Goal: Task Accomplishment & Management: Manage account settings

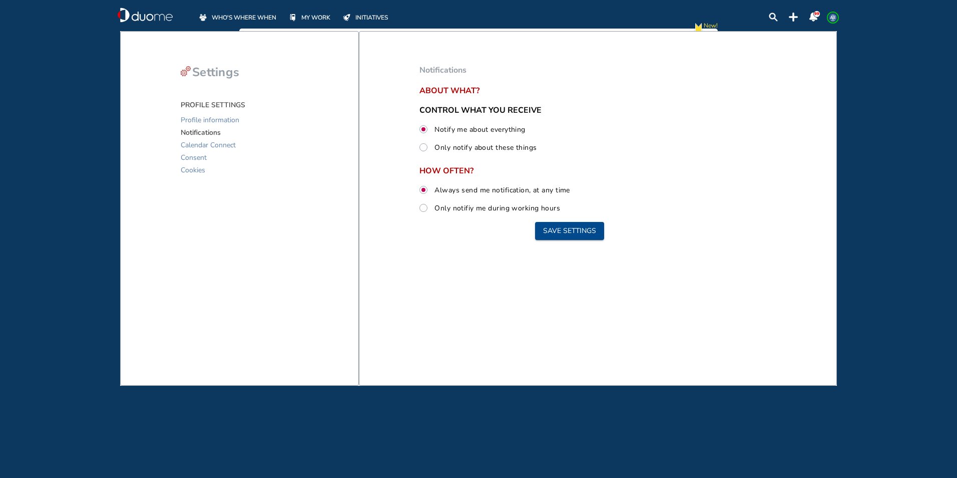
click at [319, 17] on span "MY WORK" at bounding box center [315, 18] width 29 height 10
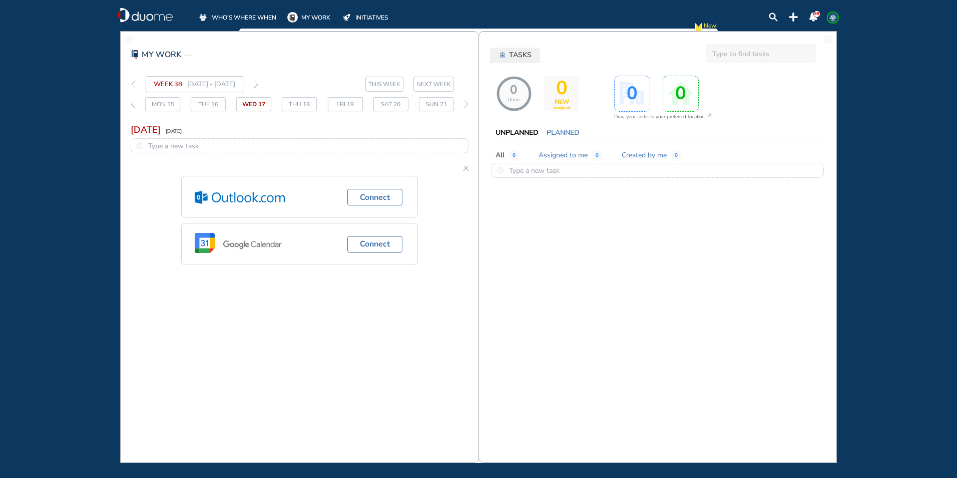
click at [374, 83] on span "THIS WEEK" at bounding box center [385, 84] width 32 height 10
click at [258, 82] on img "thin-right-arrow-grey" at bounding box center [256, 84] width 5 height 8
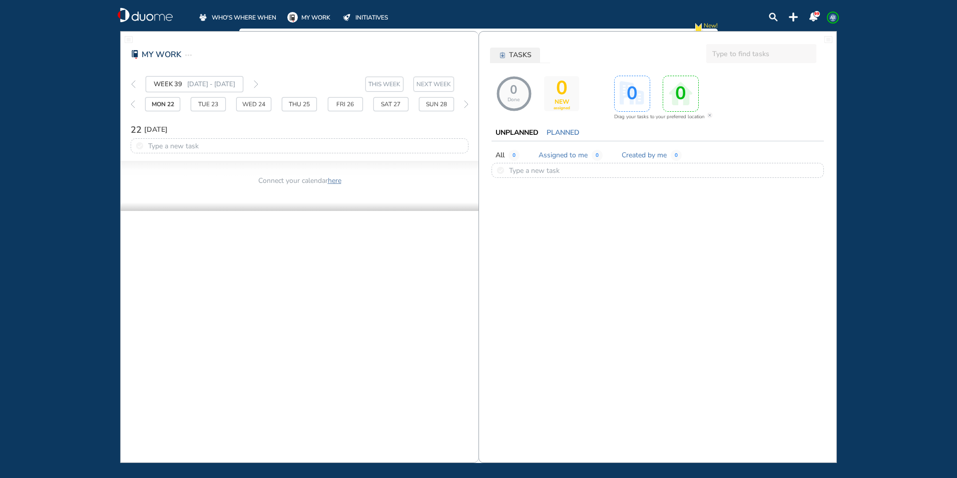
click at [374, 83] on span "THIS WEEK" at bounding box center [385, 84] width 32 height 10
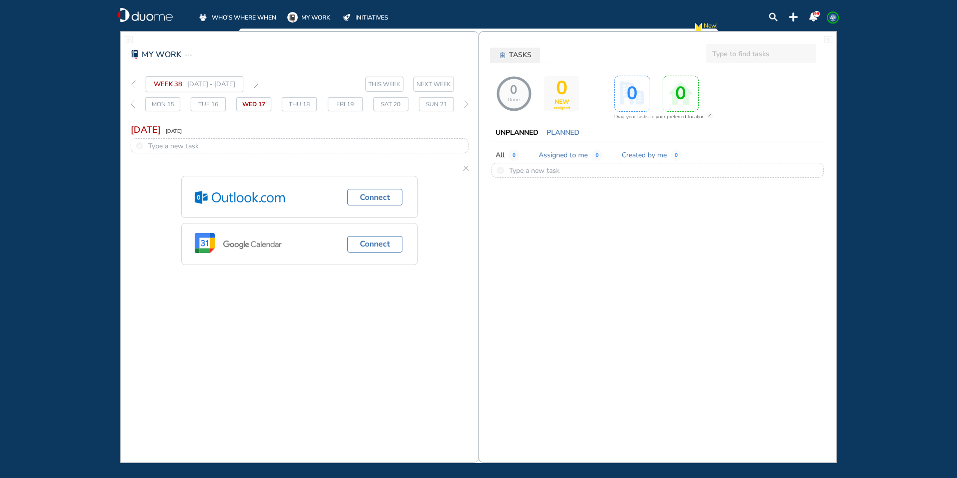
click at [379, 82] on span "THIS WEEK" at bounding box center [385, 84] width 32 height 10
click at [414, 85] on button "NEXT WEEK" at bounding box center [434, 84] width 41 height 15
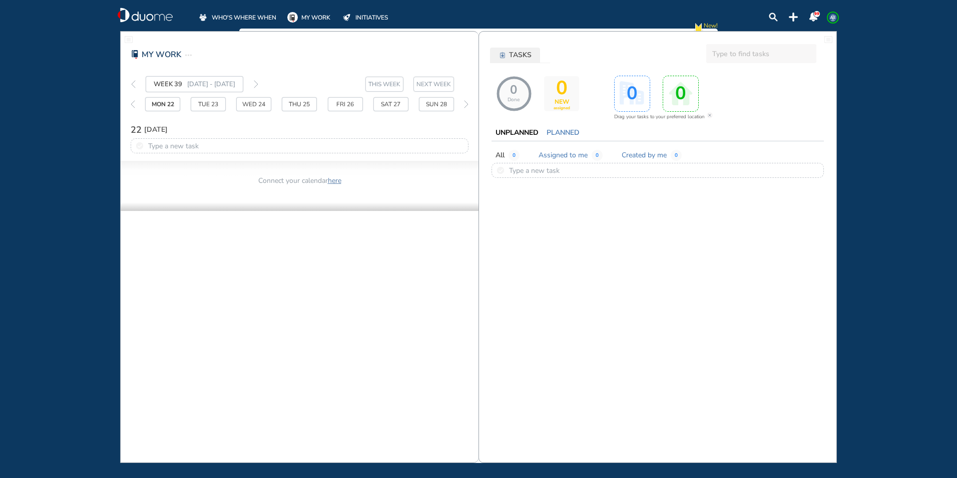
click at [316, 12] on div "WHO'S WHERE WHEN MY WORK INITIATIVES" at bounding box center [304, 15] width 212 height 15
click at [259, 16] on span "WHO'S WHERE WHEN" at bounding box center [244, 18] width 65 height 10
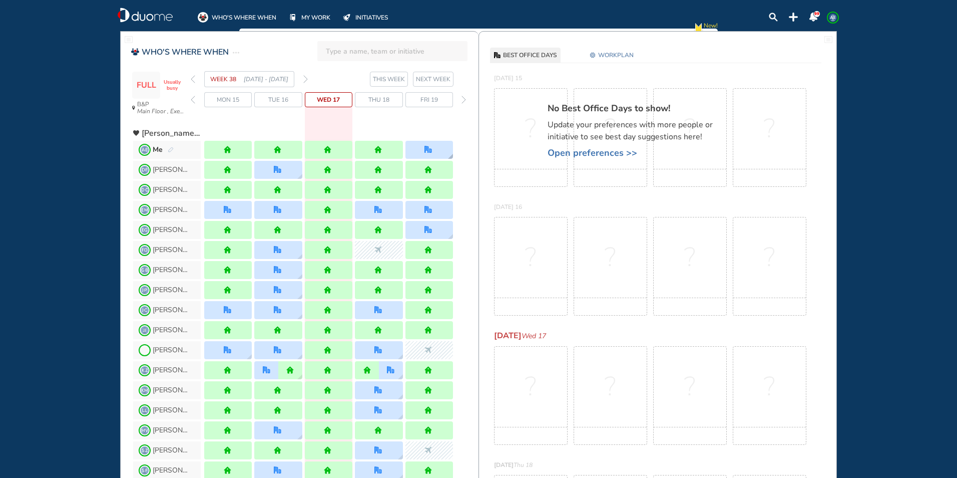
click at [431, 152] on img "office" at bounding box center [429, 150] width 8 height 8
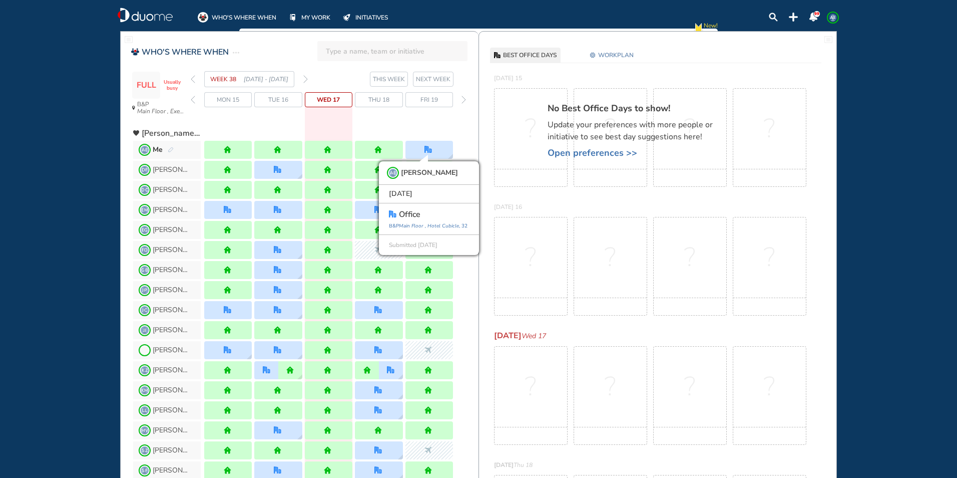
click at [463, 101] on img "forward day" at bounding box center [464, 100] width 5 height 8
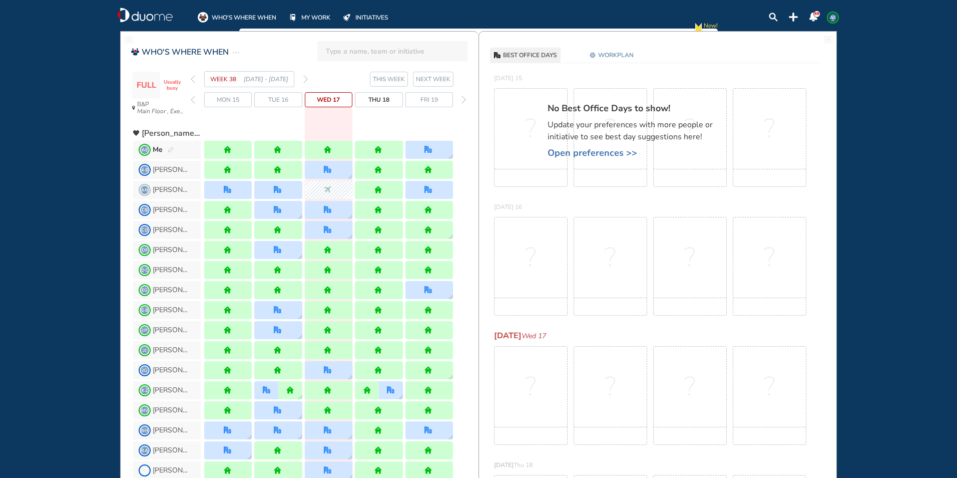
click at [463, 101] on img "forward day" at bounding box center [464, 100] width 5 height 8
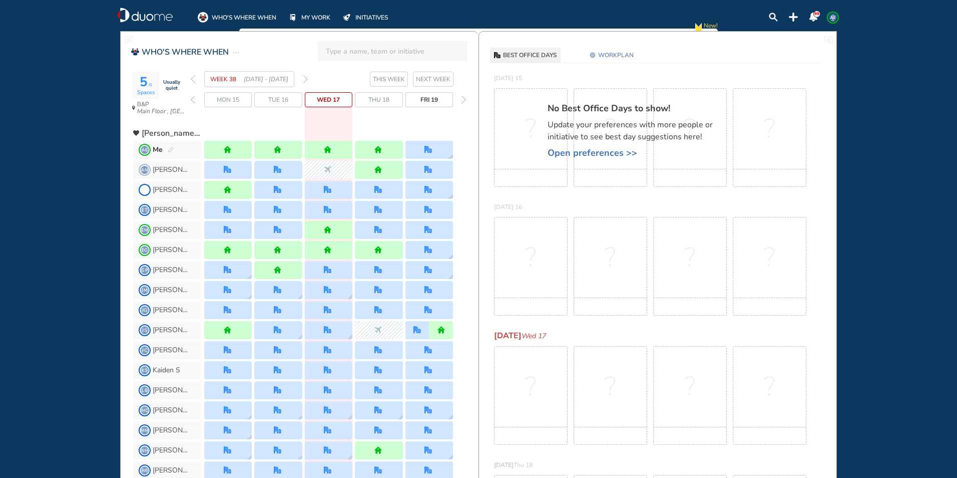
click at [305, 81] on img "forward week" at bounding box center [305, 79] width 5 height 8
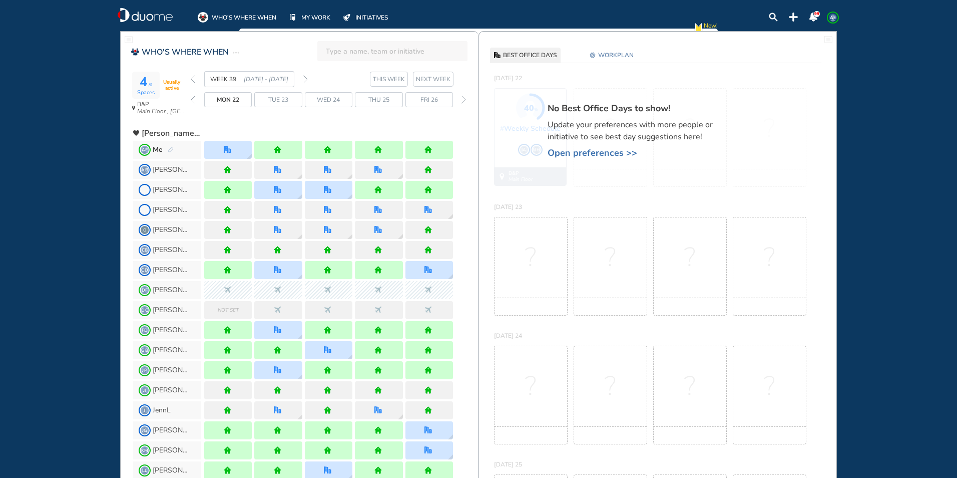
click at [604, 55] on span "WORKPLAN" at bounding box center [616, 55] width 36 height 10
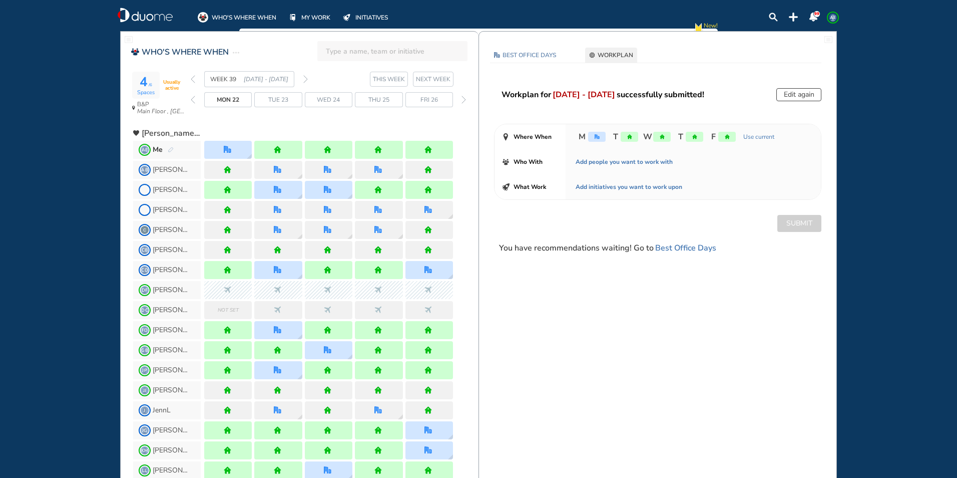
click at [783, 96] on button "Edit again" at bounding box center [799, 94] width 45 height 13
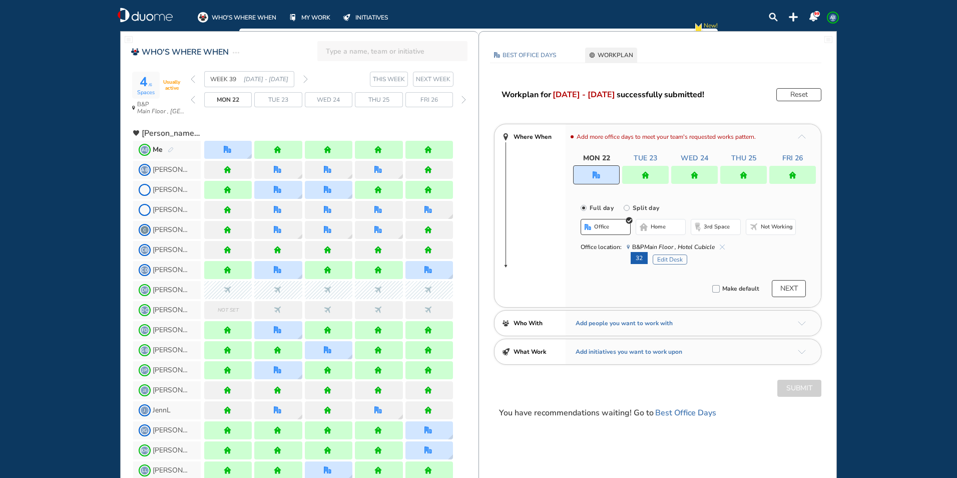
click at [663, 175] on div at bounding box center [645, 175] width 47 height 18
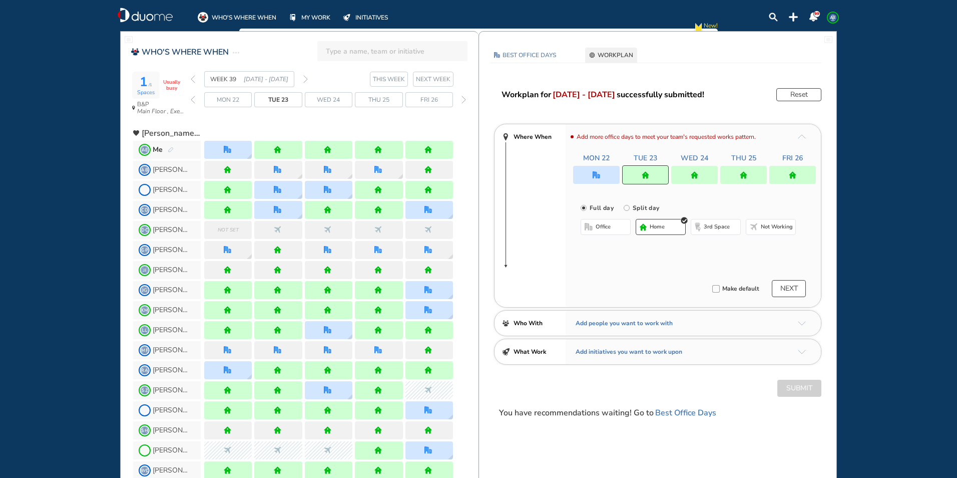
click at [610, 229] on button "office" at bounding box center [606, 227] width 50 height 16
click at [652, 224] on span "home" at bounding box center [658, 227] width 15 height 8
click at [698, 177] on img "home" at bounding box center [695, 175] width 8 height 8
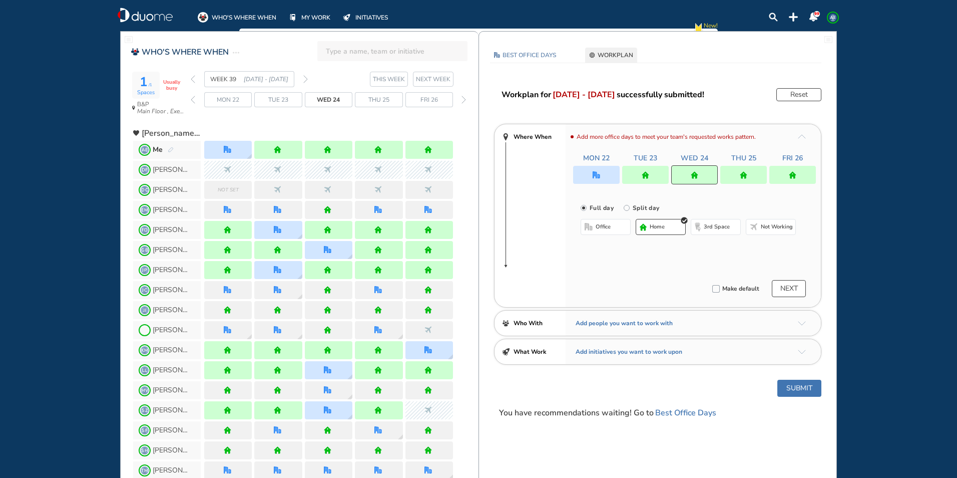
click at [618, 226] on button "office" at bounding box center [606, 227] width 50 height 16
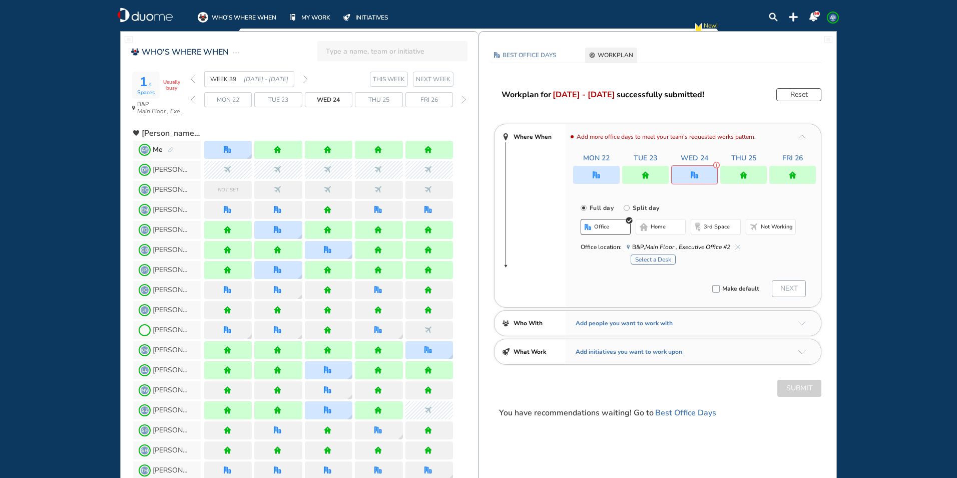
click at [648, 228] on button "home" at bounding box center [661, 227] width 50 height 16
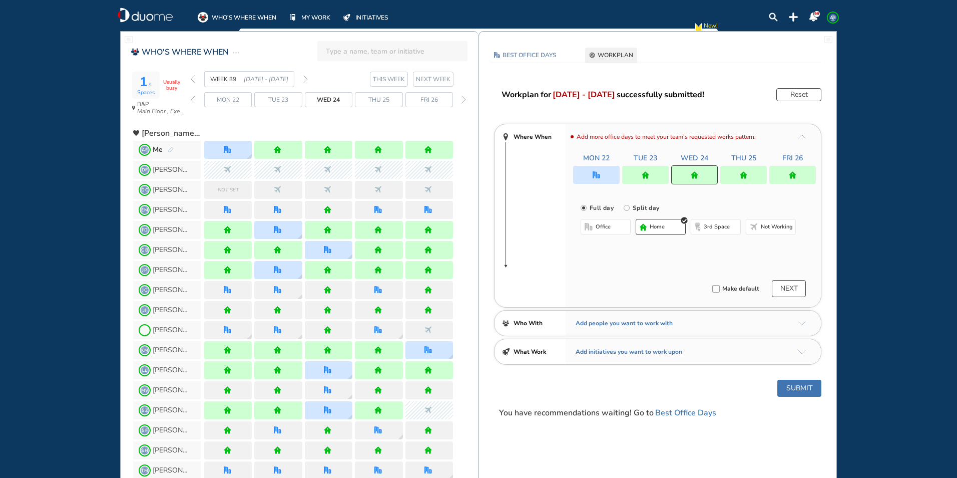
click at [747, 178] on img "home" at bounding box center [744, 175] width 8 height 8
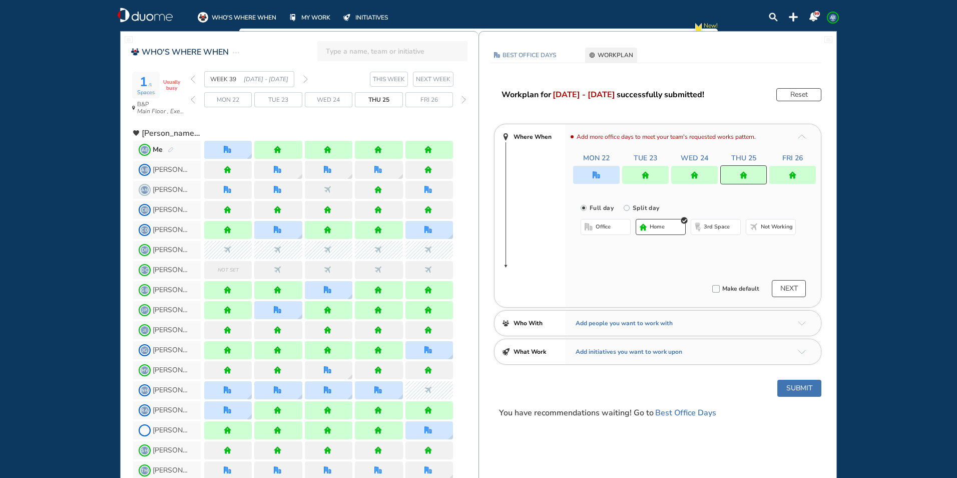
click at [620, 227] on button "office" at bounding box center [606, 227] width 50 height 16
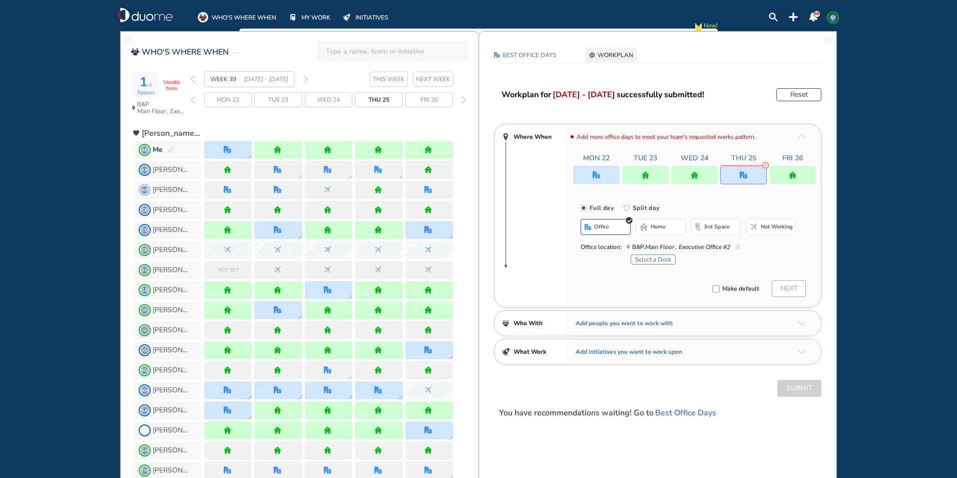
click at [652, 229] on span "home" at bounding box center [658, 227] width 15 height 8
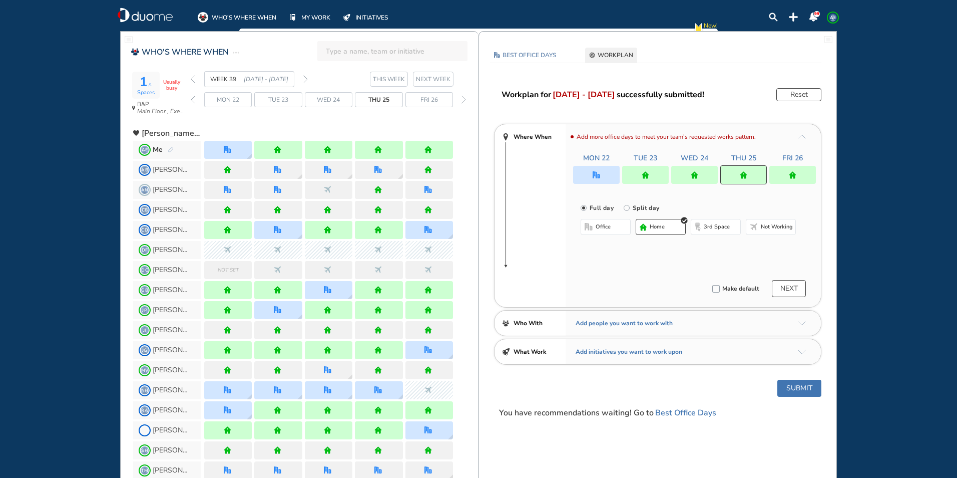
click at [812, 175] on div at bounding box center [793, 175] width 47 height 18
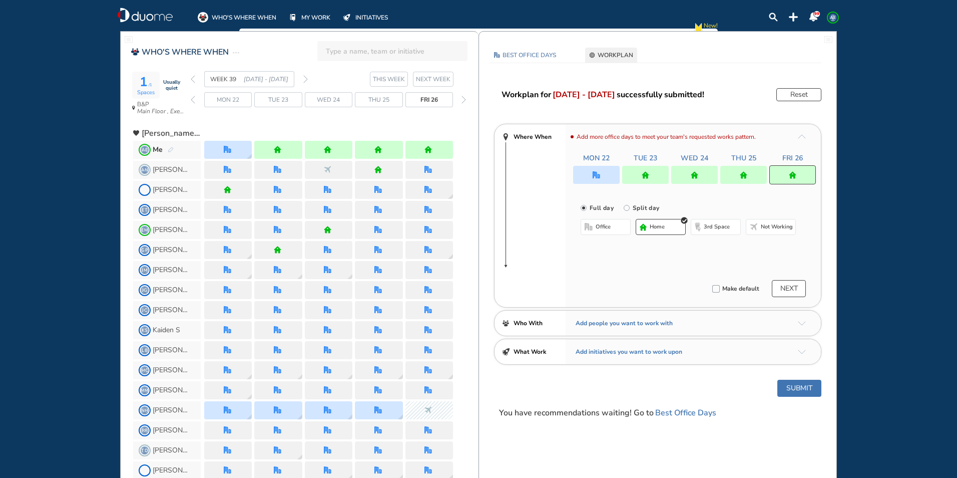
click at [622, 226] on button "office" at bounding box center [606, 227] width 50 height 16
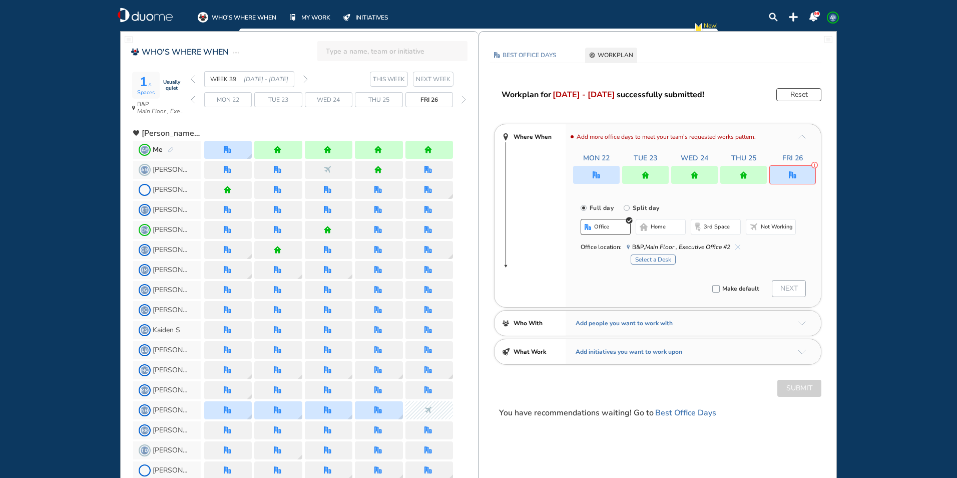
click at [657, 234] on button "home" at bounding box center [661, 227] width 50 height 16
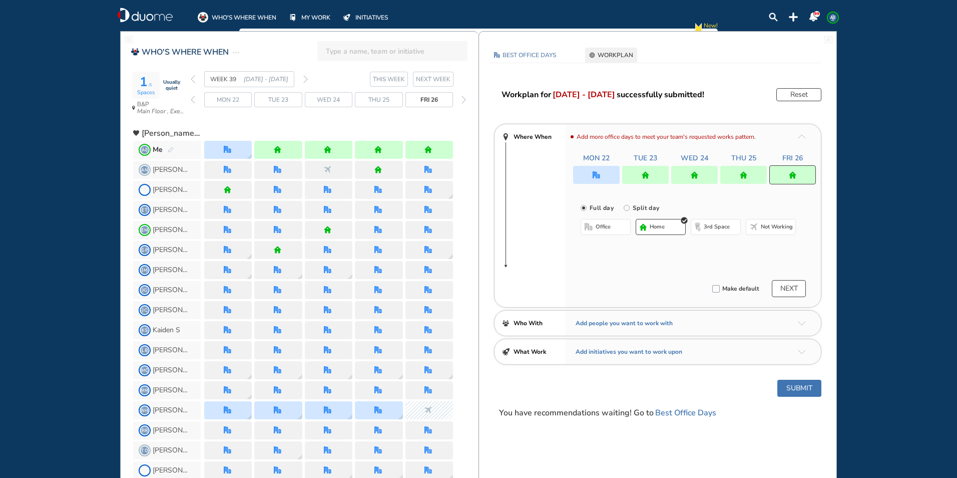
click at [307, 81] on img "forward week" at bounding box center [305, 79] width 5 height 8
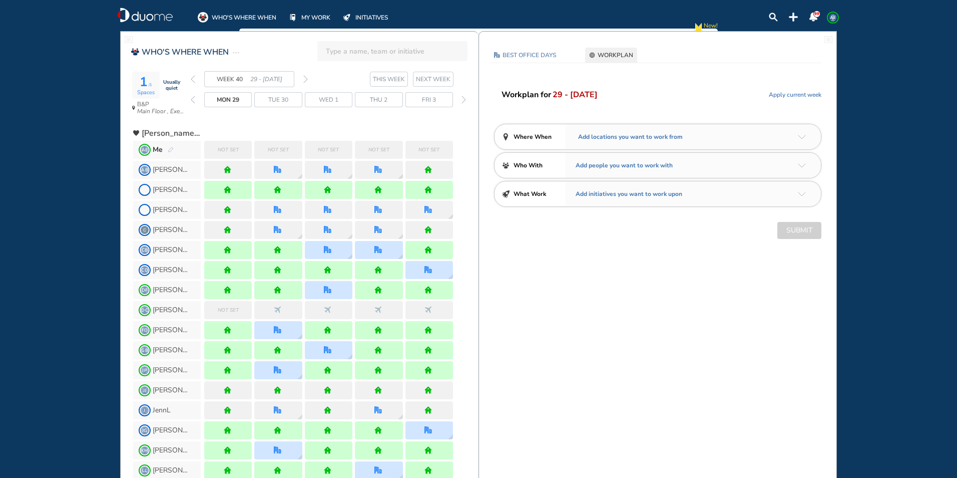
click at [802, 137] on img "arrow-down-a5b4c4" at bounding box center [802, 137] width 8 height 5
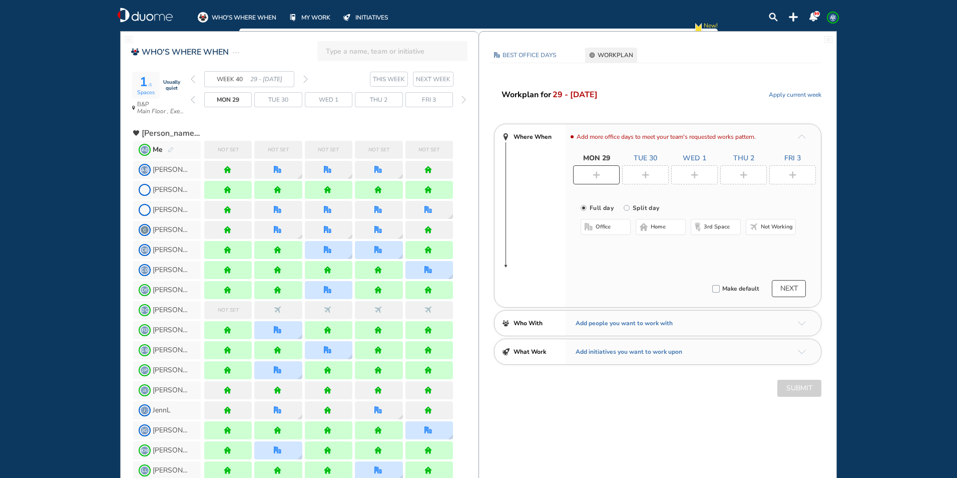
click at [596, 176] on img "plus-rounded-bdbdbd" at bounding box center [597, 175] width 8 height 8
click at [654, 229] on span "home" at bounding box center [658, 227] width 15 height 8
click at [648, 175] on img "plus-rounded-bdbdbd" at bounding box center [646, 175] width 8 height 8
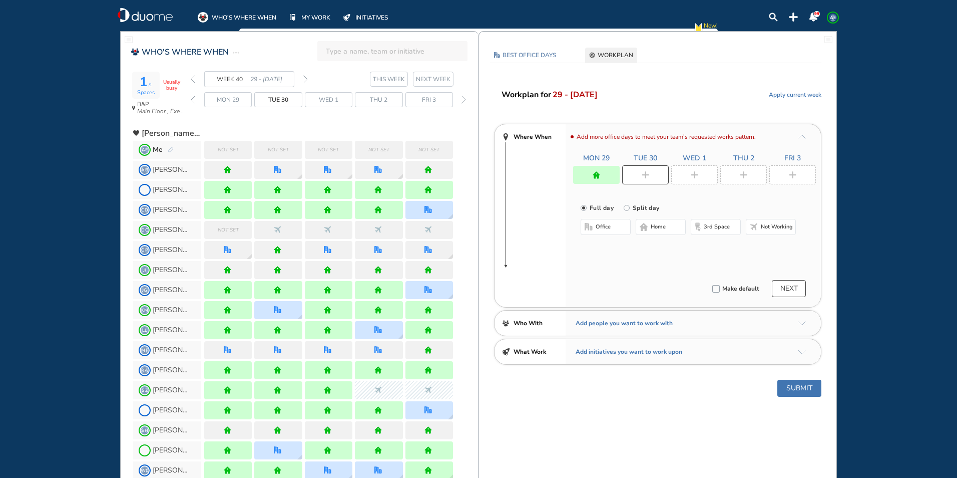
click at [604, 228] on span "office" at bounding box center [603, 227] width 15 height 8
drag, startPoint x: 661, startPoint y: 229, endPoint x: 662, endPoint y: 222, distance: 7.0
click at [661, 227] on span "home" at bounding box center [658, 227] width 15 height 8
drag, startPoint x: 700, startPoint y: 170, endPoint x: 622, endPoint y: 222, distance: 93.2
click at [699, 172] on div at bounding box center [695, 174] width 47 height 19
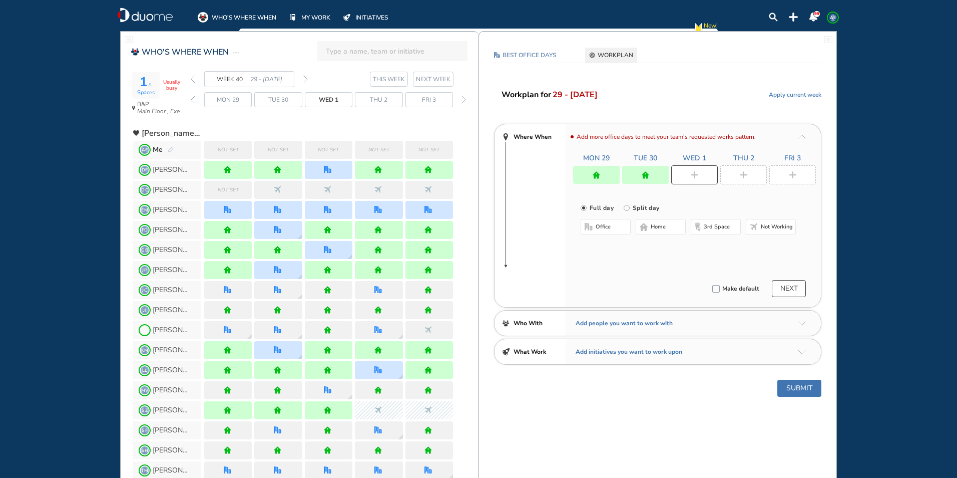
click at [615, 229] on button "office" at bounding box center [606, 227] width 50 height 16
click at [644, 229] on img "home-bdbdbd" at bounding box center [644, 227] width 8 height 8
click at [742, 166] on div at bounding box center [744, 174] width 47 height 19
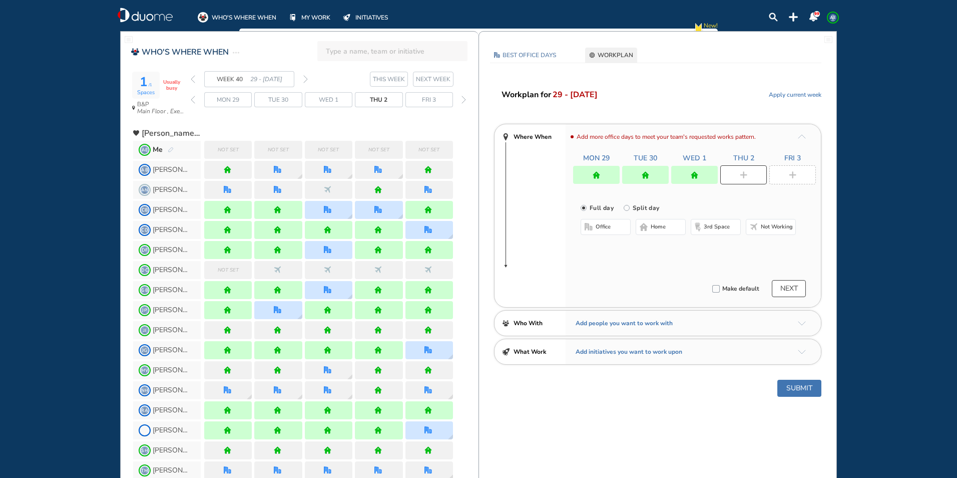
click at [605, 228] on span "office" at bounding box center [603, 227] width 15 height 8
click at [648, 234] on button "home" at bounding box center [661, 227] width 50 height 16
click at [798, 174] on div at bounding box center [793, 174] width 47 height 19
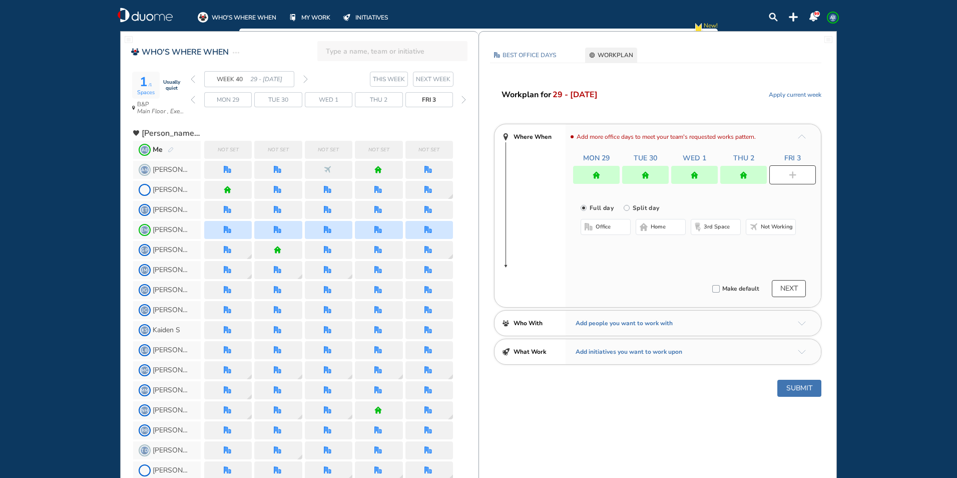
click at [616, 222] on button "office" at bounding box center [606, 227] width 50 height 16
click at [663, 260] on button "Select a Desk" at bounding box center [653, 259] width 45 height 10
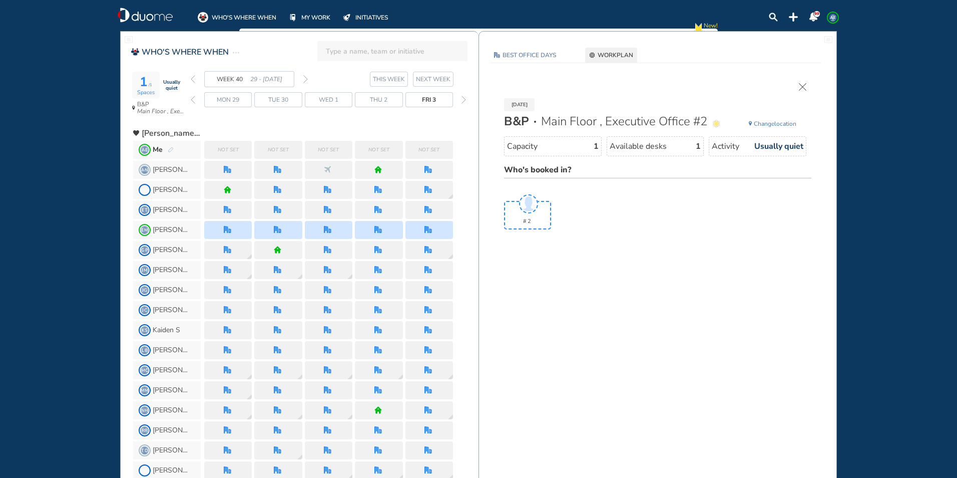
drag, startPoint x: 615, startPoint y: 54, endPoint x: 656, endPoint y: 61, distance: 41.2
click at [616, 54] on span "WORKPLAN" at bounding box center [616, 55] width 36 height 10
click at [803, 86] on img "cross-thin" at bounding box center [803, 87] width 8 height 8
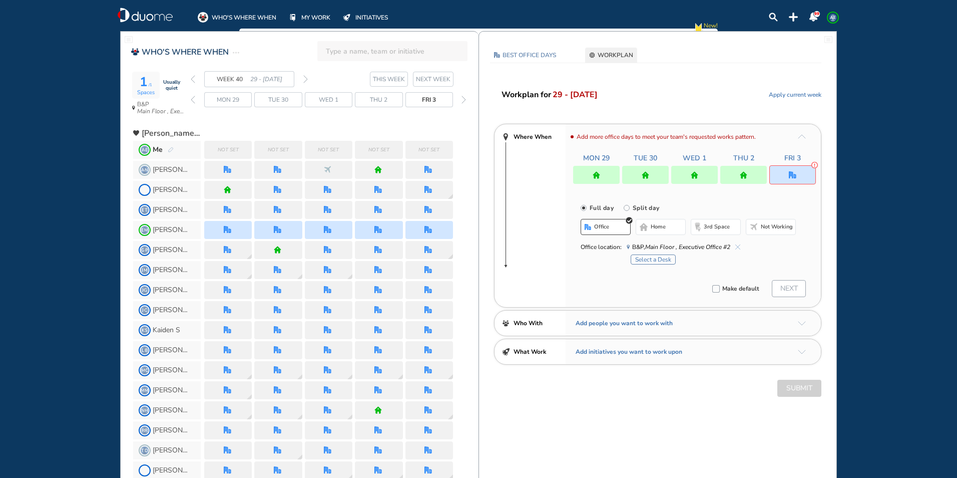
click at [653, 229] on span "home" at bounding box center [658, 227] width 15 height 8
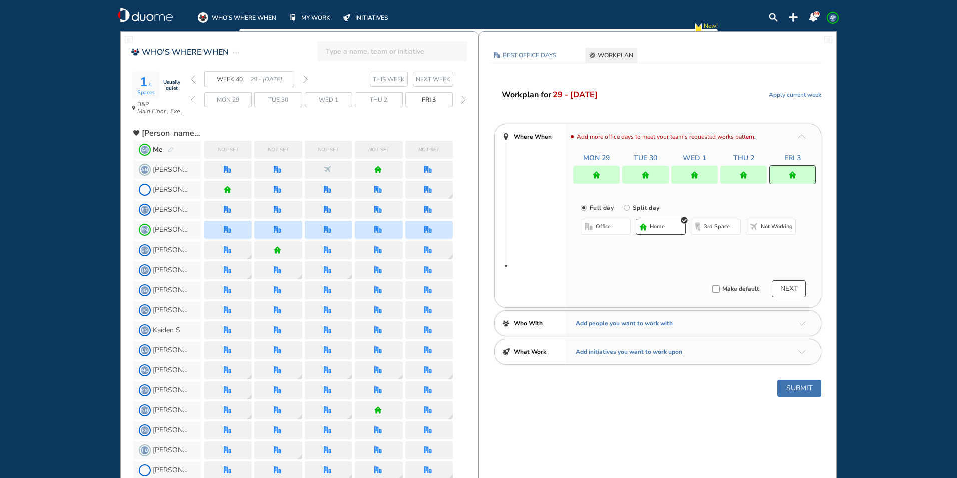
click at [607, 176] on div at bounding box center [596, 175] width 47 height 18
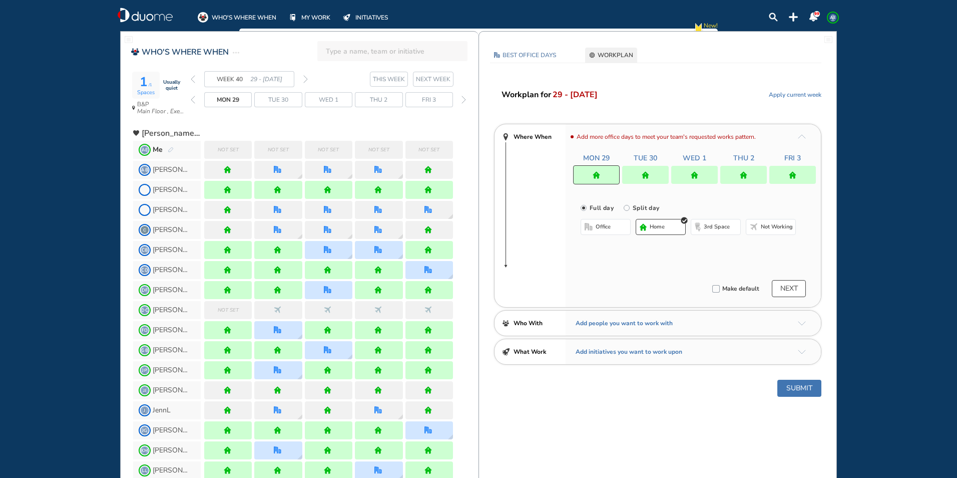
click at [614, 226] on button "office" at bounding box center [606, 227] width 50 height 16
click at [613, 245] on button "Select location" at bounding box center [607, 247] width 40 height 10
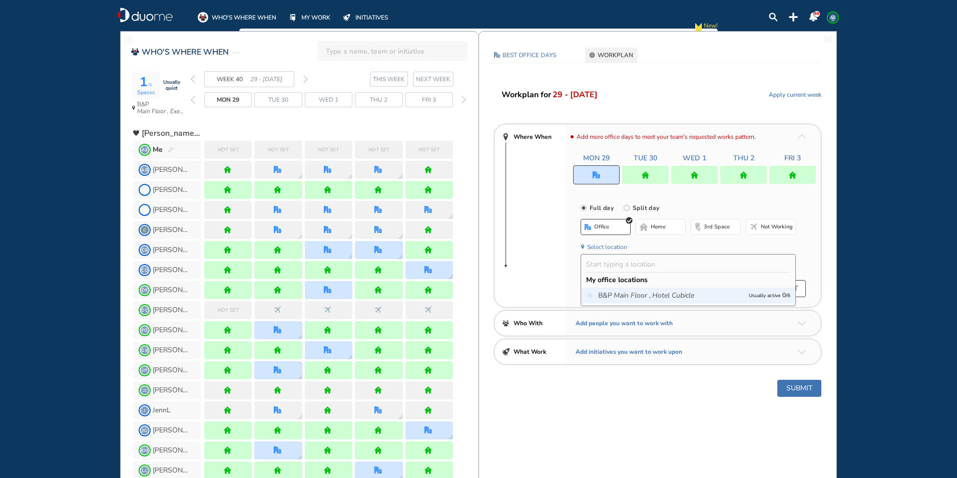
click at [636, 295] on icon "Main Floor ," at bounding box center [632, 295] width 37 height 10
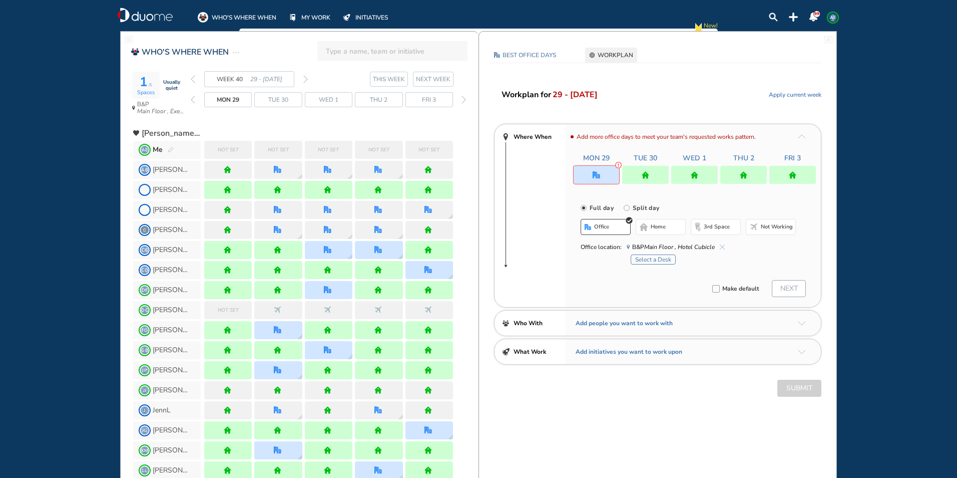
click at [644, 261] on button "Select a Desk" at bounding box center [653, 259] width 45 height 10
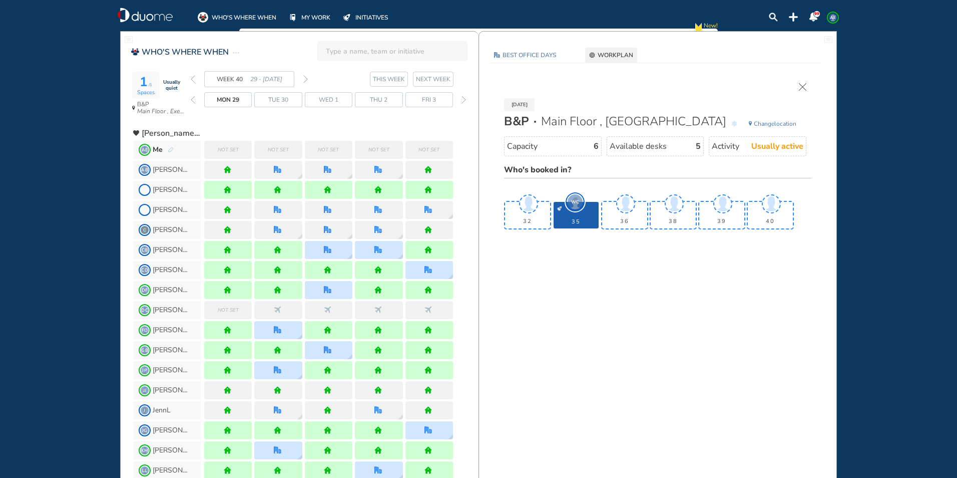
click at [805, 85] on img "cross-thin" at bounding box center [803, 87] width 8 height 8
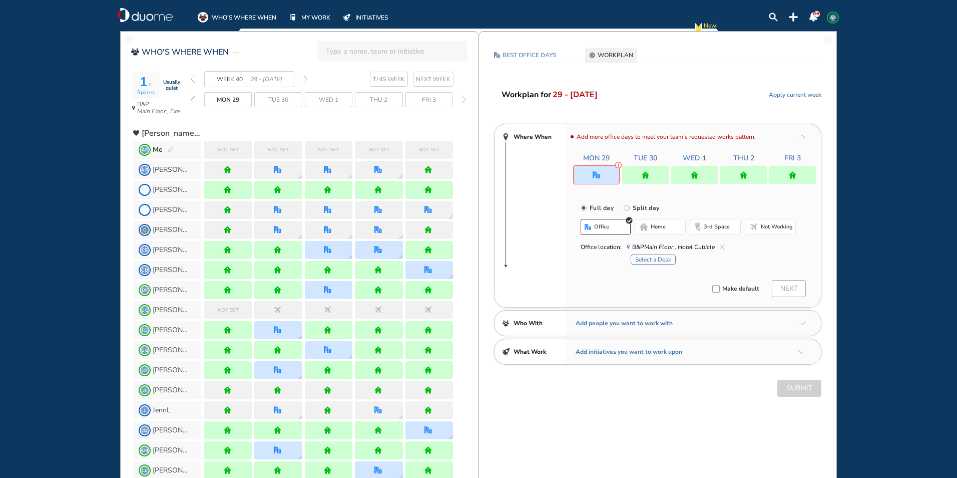
click at [644, 177] on img "home" at bounding box center [646, 175] width 8 height 8
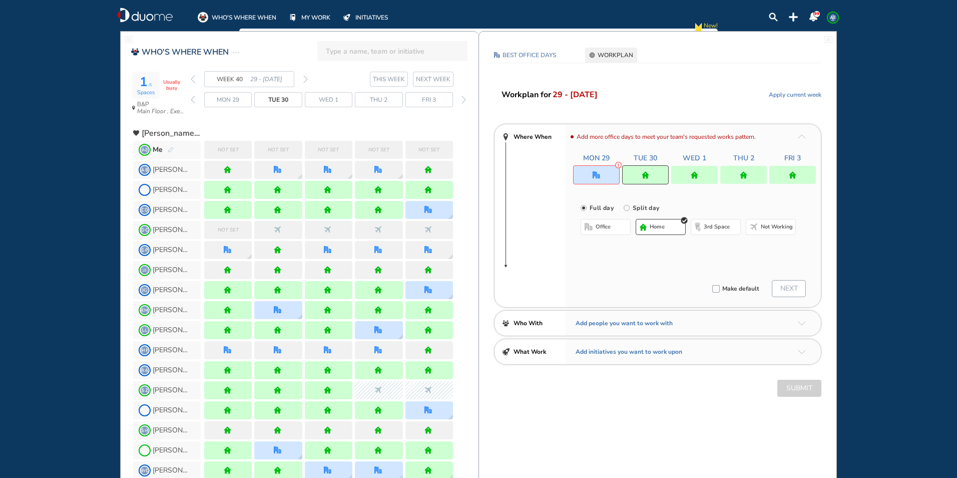
click at [616, 223] on button "office" at bounding box center [606, 227] width 50 height 16
click at [607, 175] on div at bounding box center [596, 174] width 47 height 19
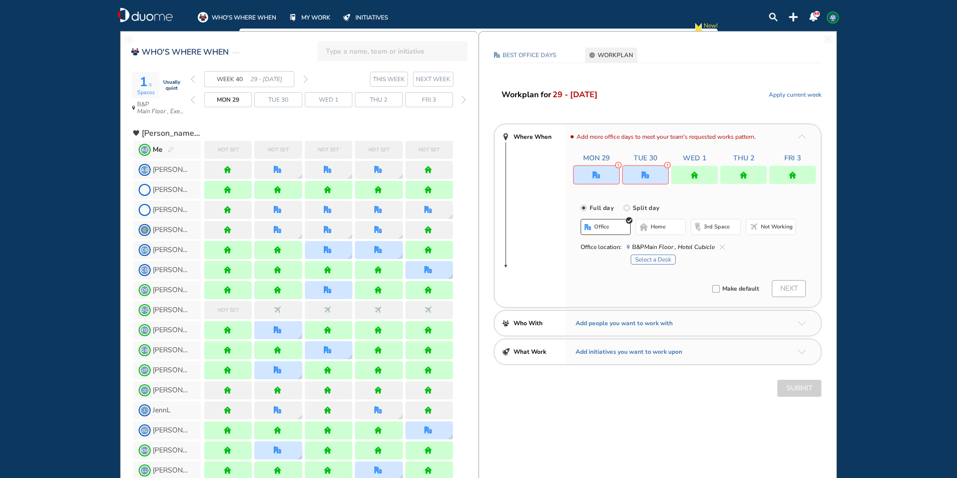
click at [646, 170] on div at bounding box center [645, 174] width 47 height 19
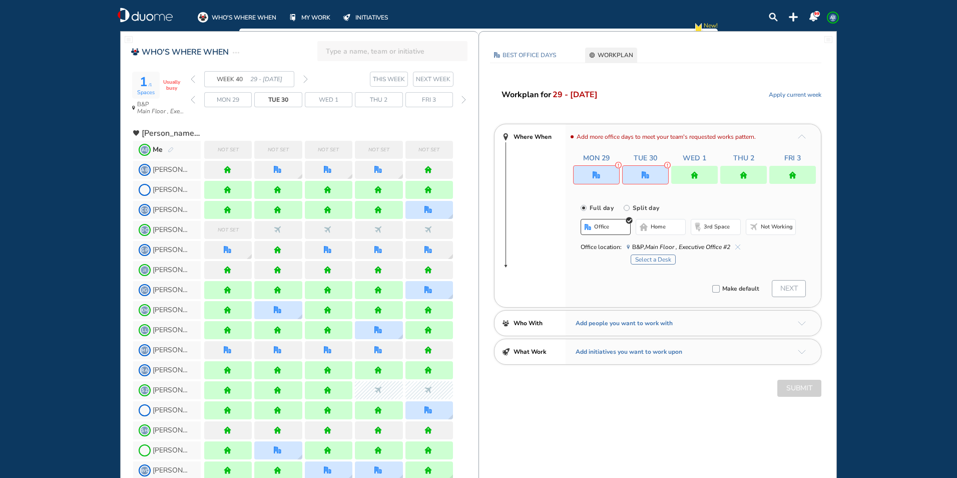
click at [660, 229] on span "home" at bounding box center [658, 227] width 15 height 8
click at [605, 181] on div at bounding box center [596, 174] width 47 height 19
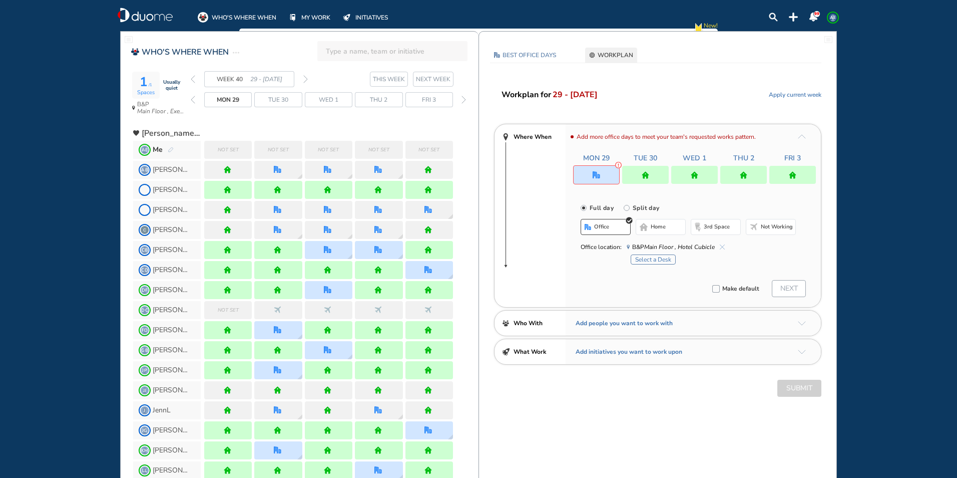
click at [618, 223] on button "office" at bounding box center [606, 227] width 50 height 16
click at [655, 261] on button "Select a Desk" at bounding box center [653, 259] width 45 height 10
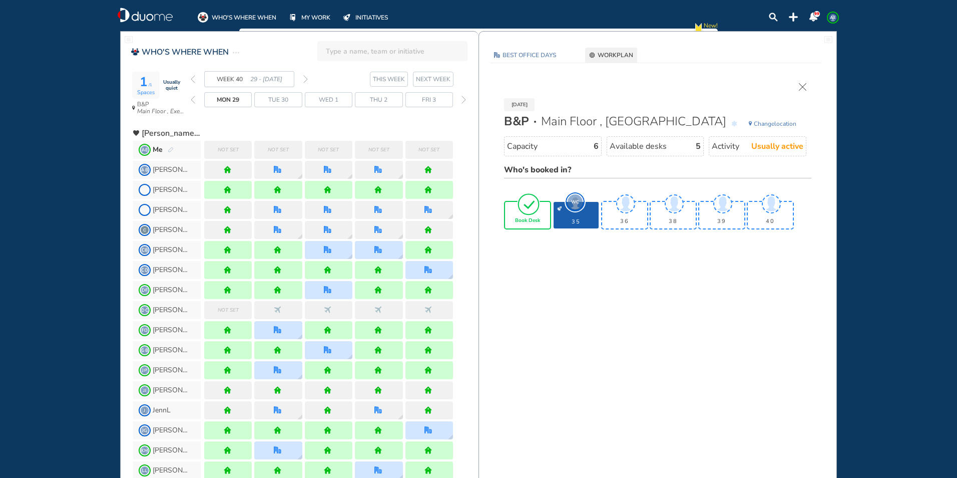
click at [527, 211] on img "tick-rounded-outline" at bounding box center [528, 204] width 23 height 24
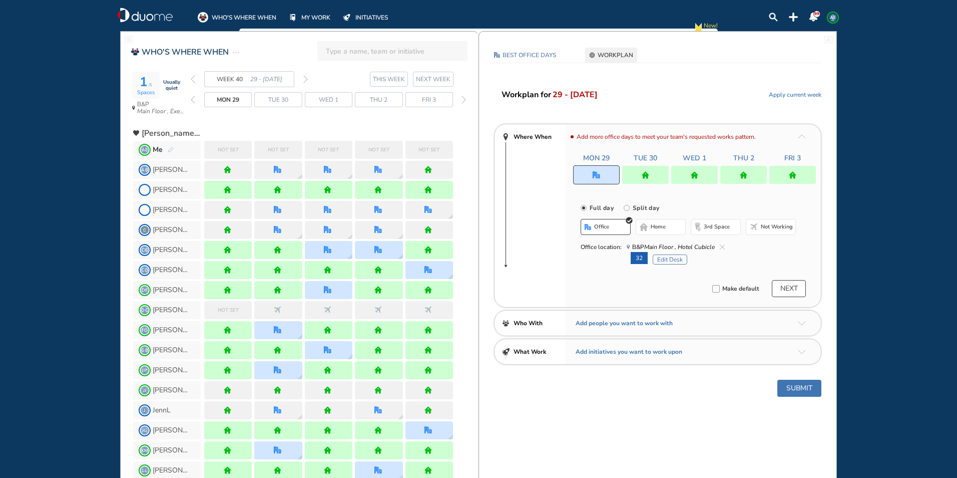
scroll to position [50, 0]
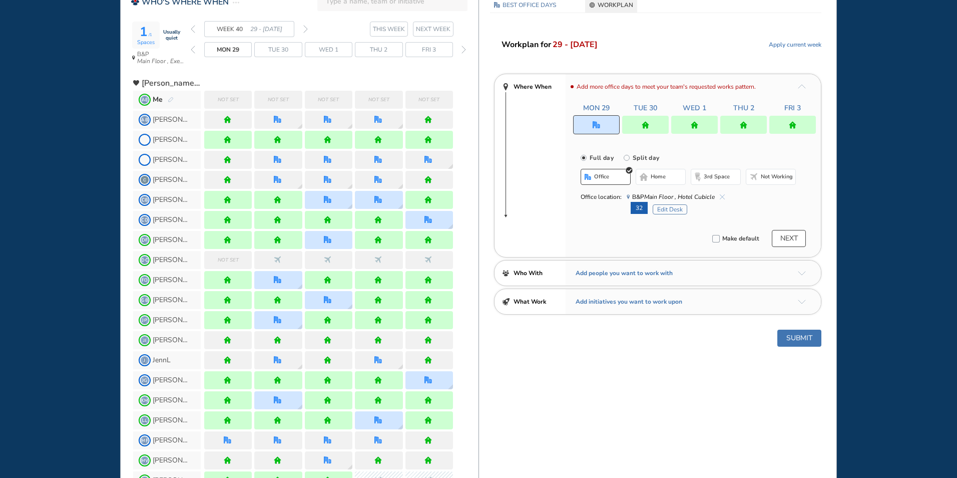
click at [662, 180] on span "home" at bounding box center [658, 177] width 15 height 8
drag, startPoint x: 785, startPoint y: 129, endPoint x: 612, endPoint y: 178, distance: 179.6
click at [785, 129] on div at bounding box center [793, 125] width 47 height 18
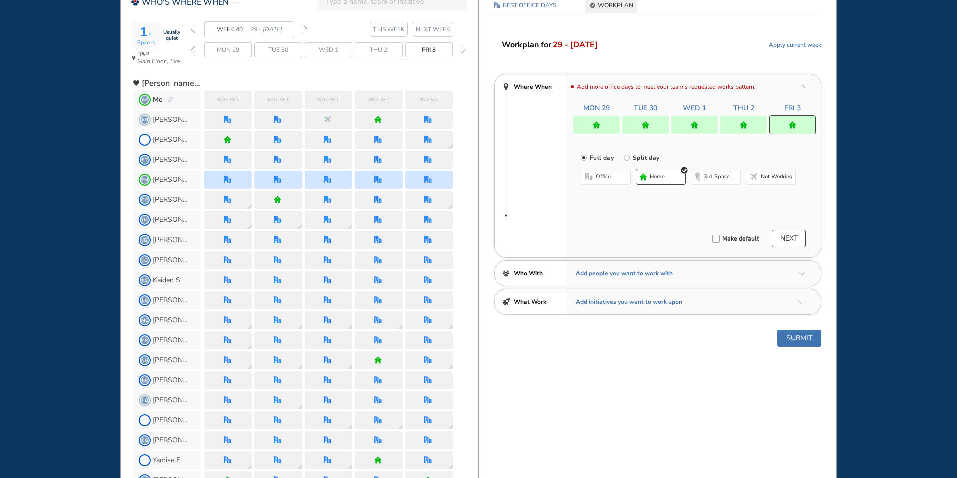
click at [612, 178] on button "office" at bounding box center [606, 177] width 50 height 16
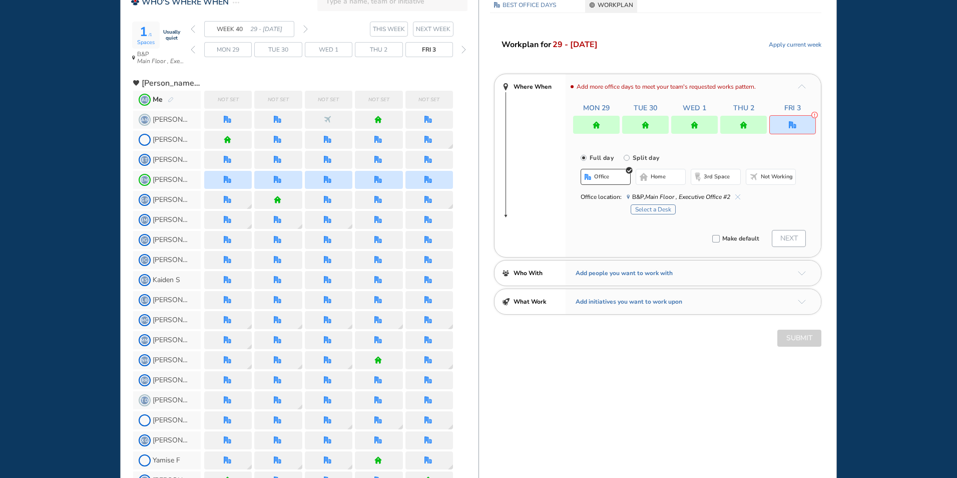
click at [656, 178] on span "home" at bounding box center [658, 177] width 15 height 8
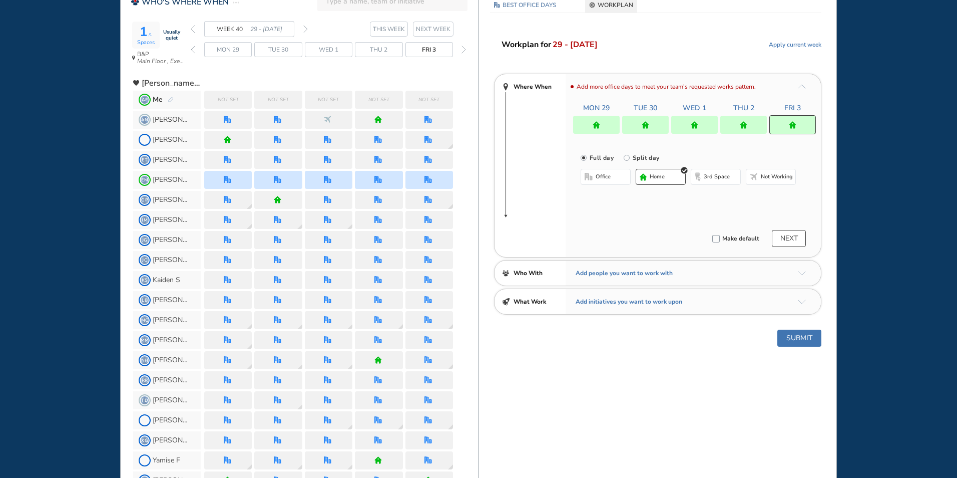
click at [736, 129] on div at bounding box center [744, 125] width 47 height 18
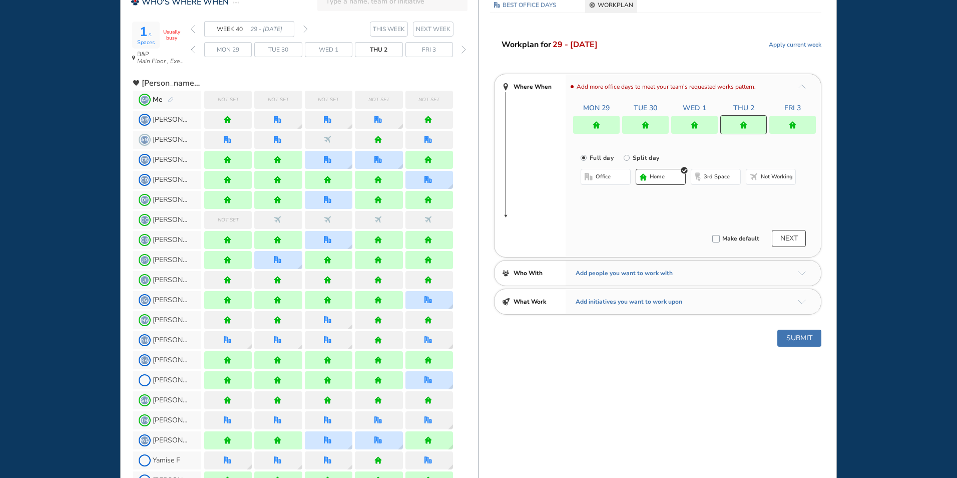
click at [622, 173] on button "office" at bounding box center [606, 177] width 50 height 16
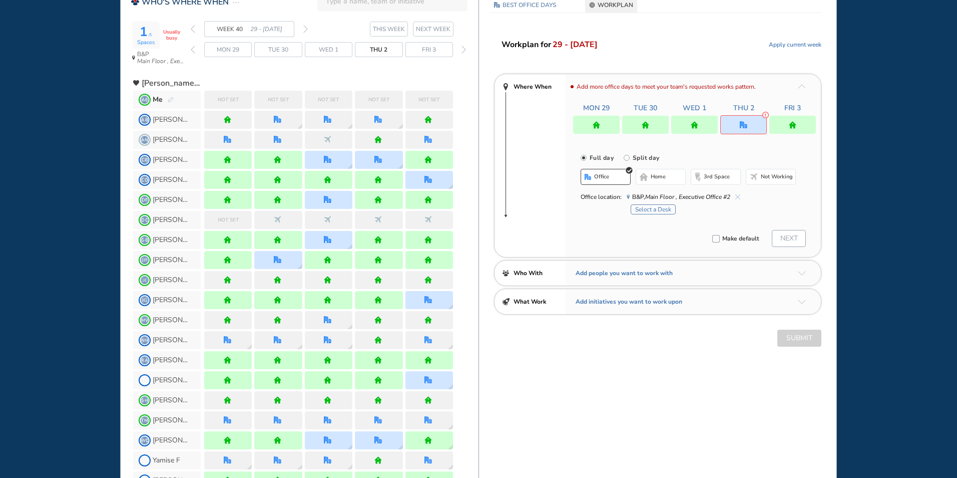
click at [647, 170] on button "home" at bounding box center [661, 177] width 50 height 16
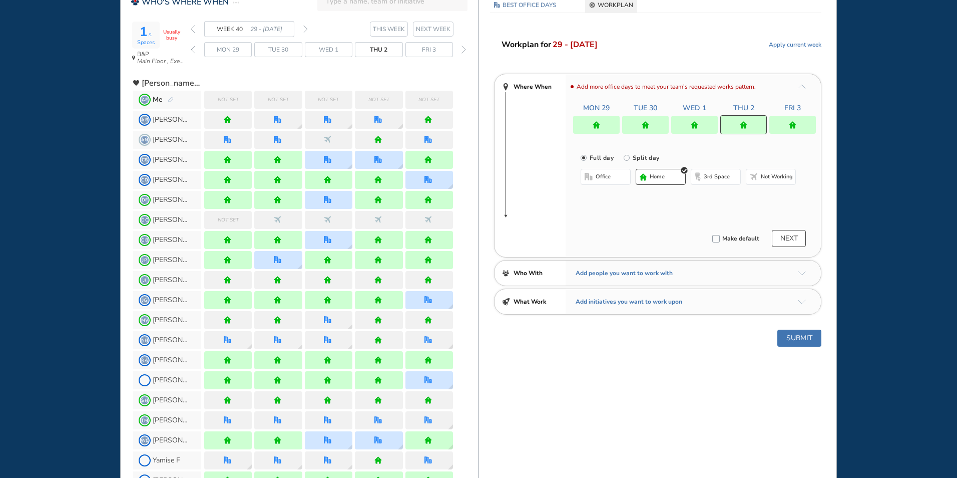
click at [689, 124] on div at bounding box center [695, 125] width 47 height 18
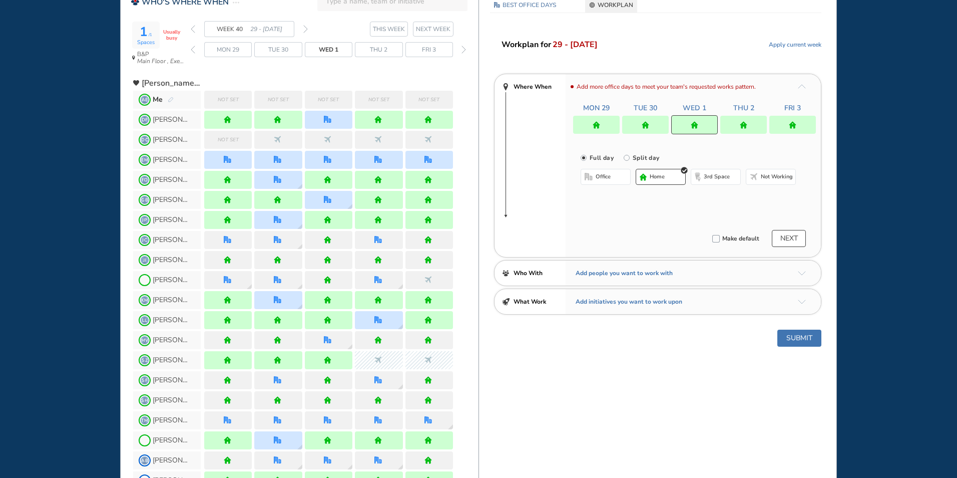
click at [613, 181] on button "office" at bounding box center [606, 177] width 50 height 16
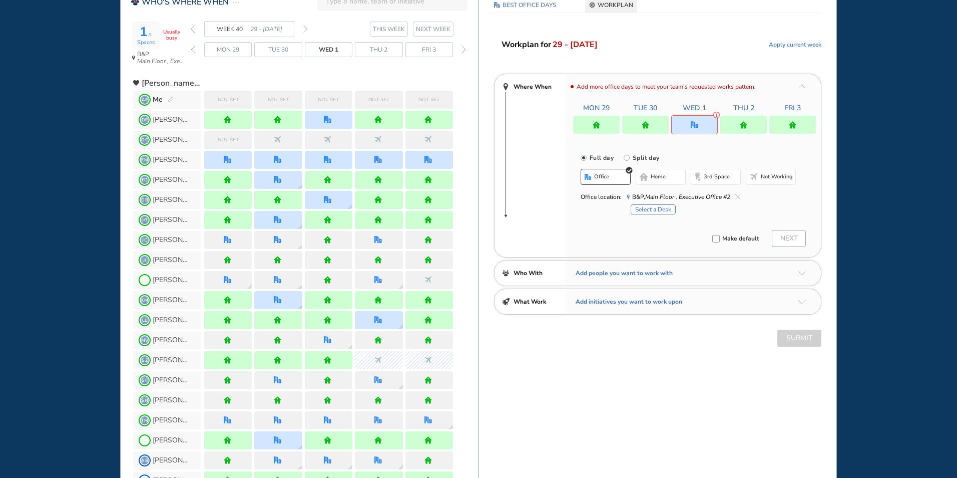
click at [654, 182] on button "home" at bounding box center [661, 177] width 50 height 16
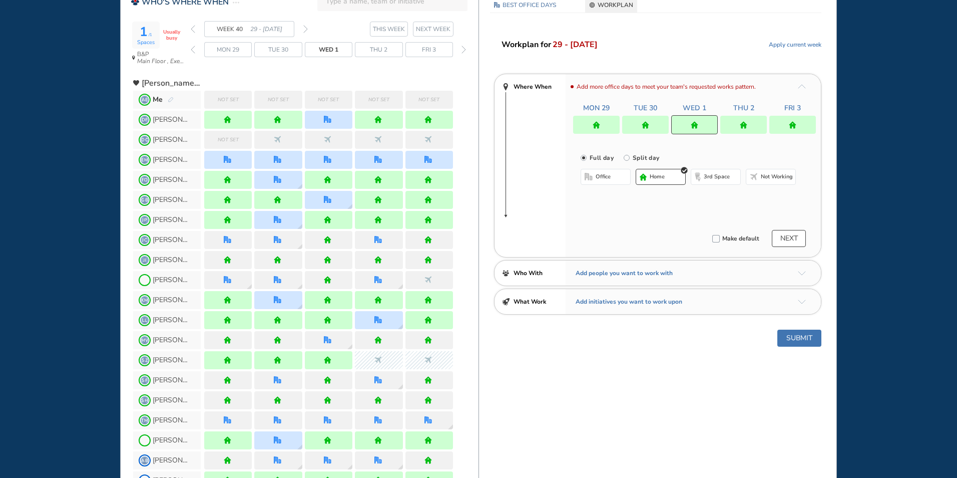
click at [648, 125] on img "home" at bounding box center [646, 125] width 8 height 8
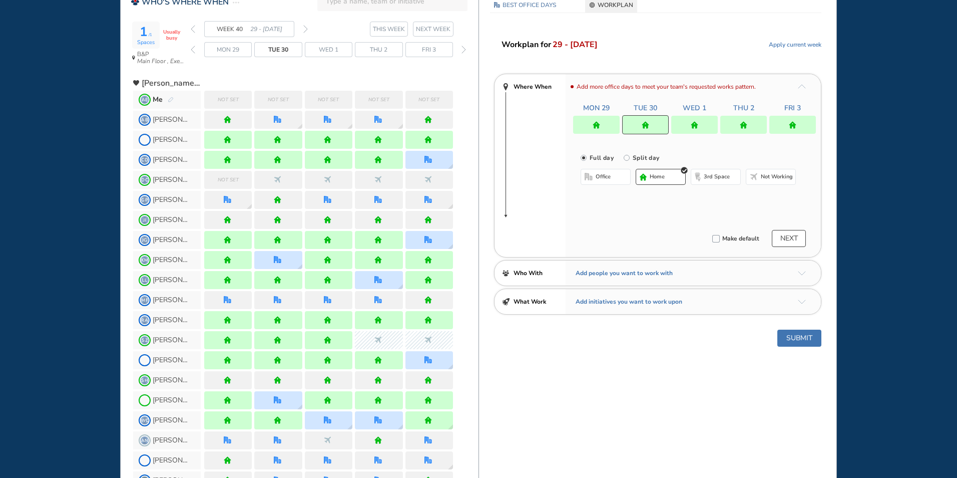
click at [613, 177] on button "office" at bounding box center [606, 177] width 50 height 16
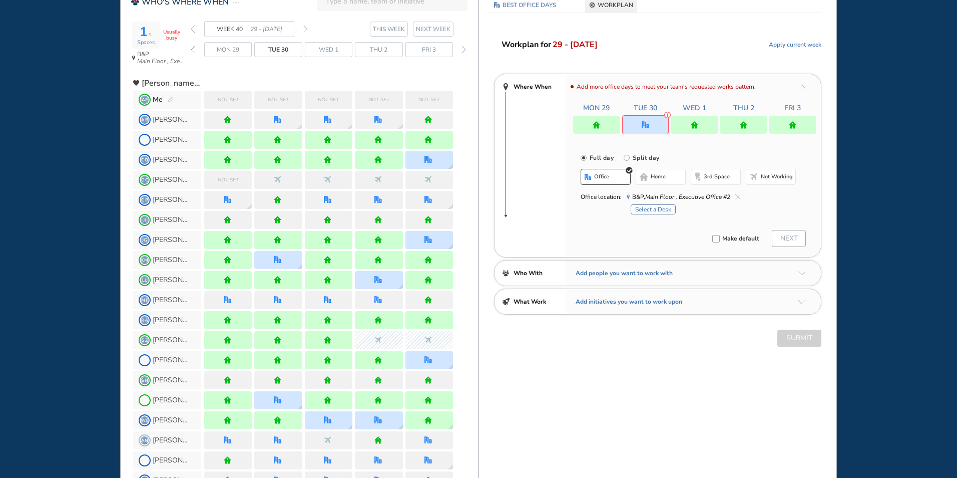
click at [652, 209] on button "Select a Desk" at bounding box center [653, 209] width 45 height 10
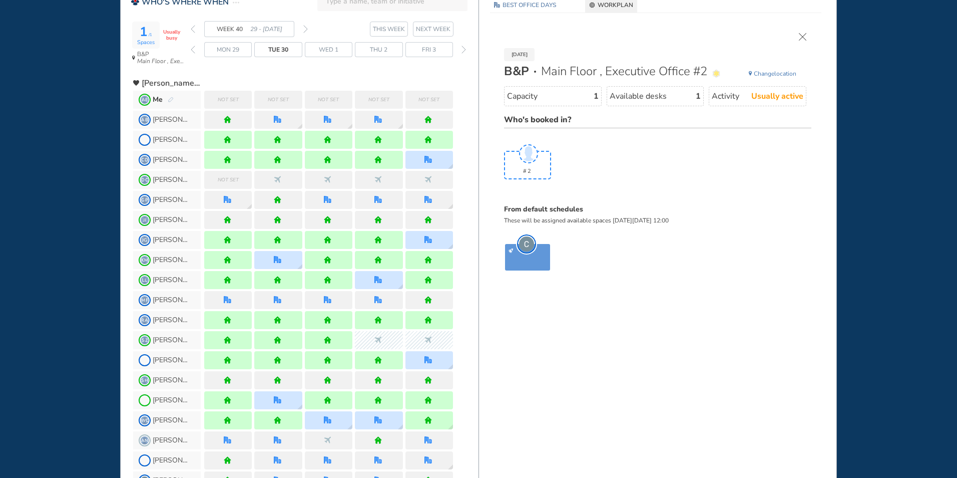
click at [802, 37] on img "cross-thin" at bounding box center [803, 37] width 8 height 8
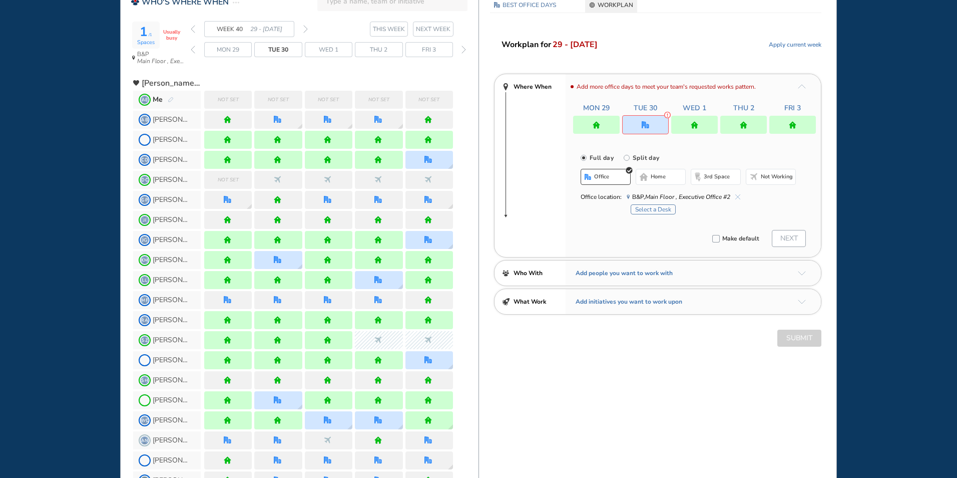
drag, startPoint x: 654, startPoint y: 177, endPoint x: 646, endPoint y: 162, distance: 16.4
click at [653, 177] on span "home" at bounding box center [658, 177] width 15 height 8
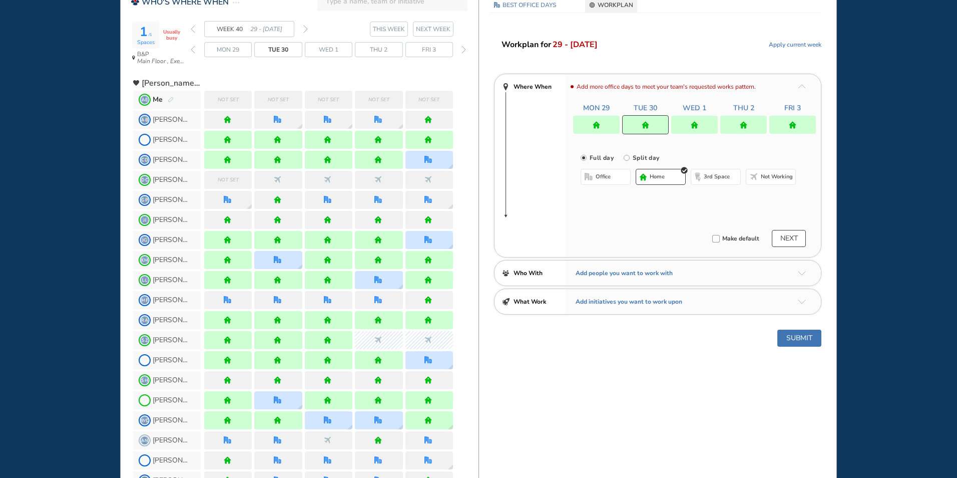
drag, startPoint x: 605, startPoint y: 126, endPoint x: 604, endPoint y: 142, distance: 16.6
click at [605, 126] on div at bounding box center [596, 125] width 47 height 18
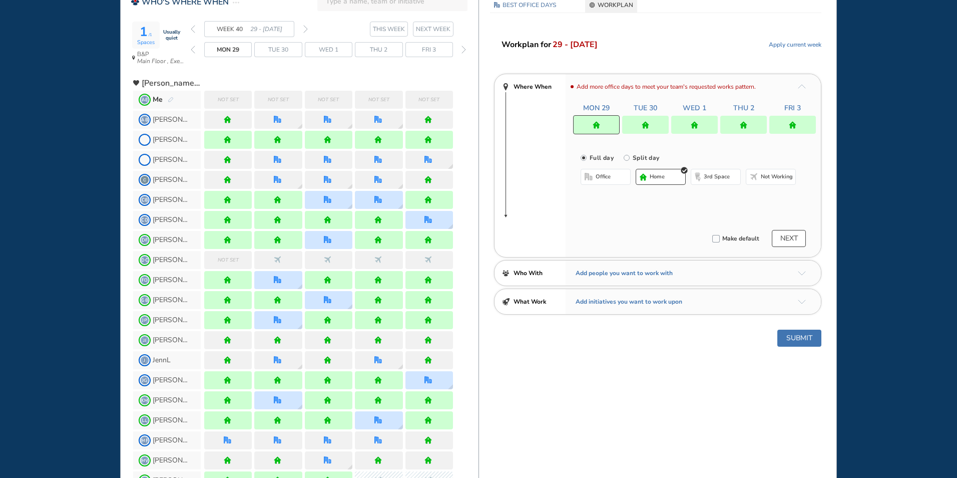
click at [598, 174] on button "office" at bounding box center [606, 177] width 50 height 16
click at [673, 210] on button "Edit Desk" at bounding box center [670, 209] width 35 height 10
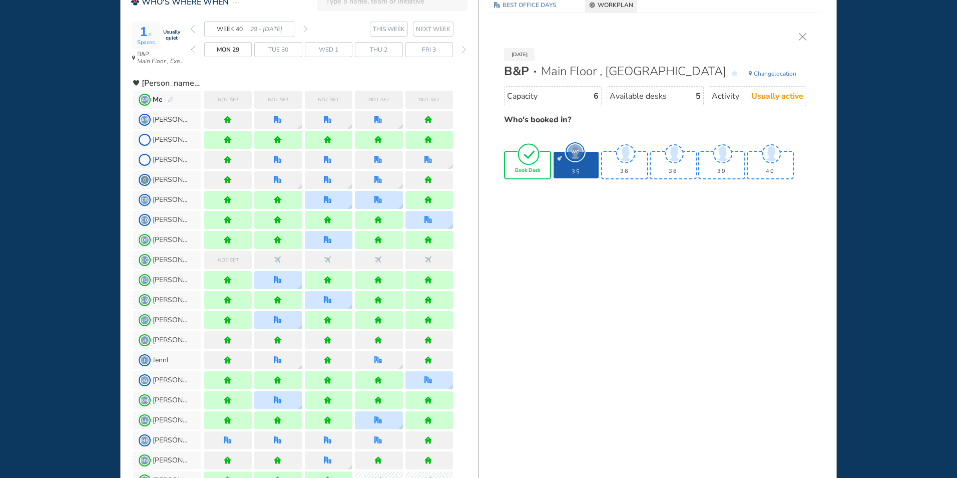
click at [537, 157] on img "tick-rounded-outline" at bounding box center [528, 154] width 23 height 24
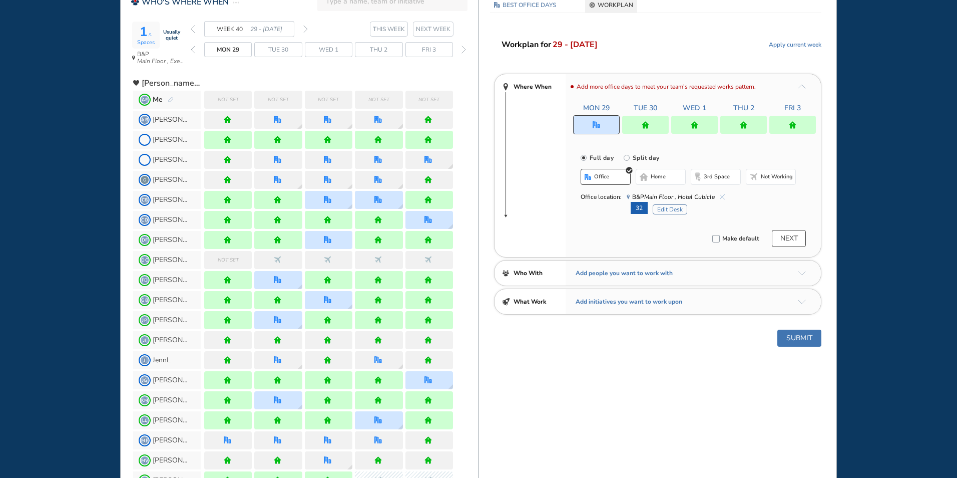
click at [786, 336] on button "Submit" at bounding box center [800, 338] width 44 height 17
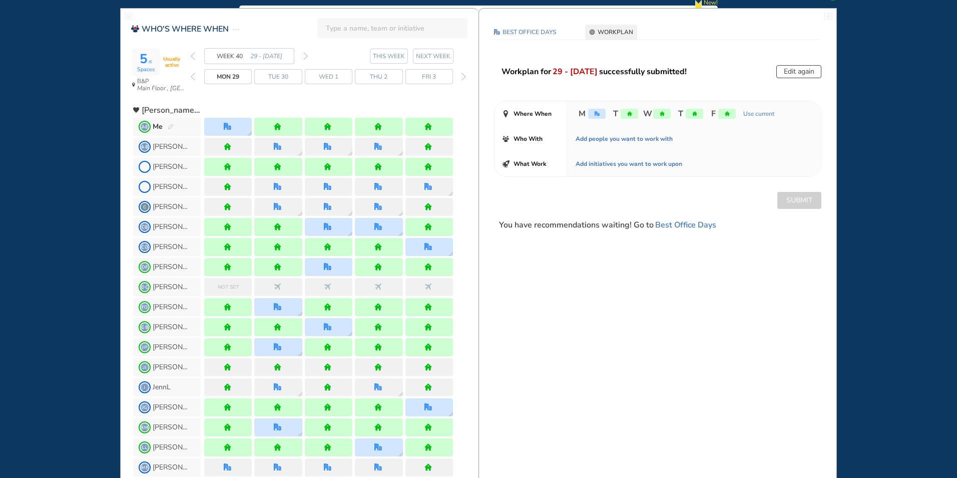
scroll to position [0, 0]
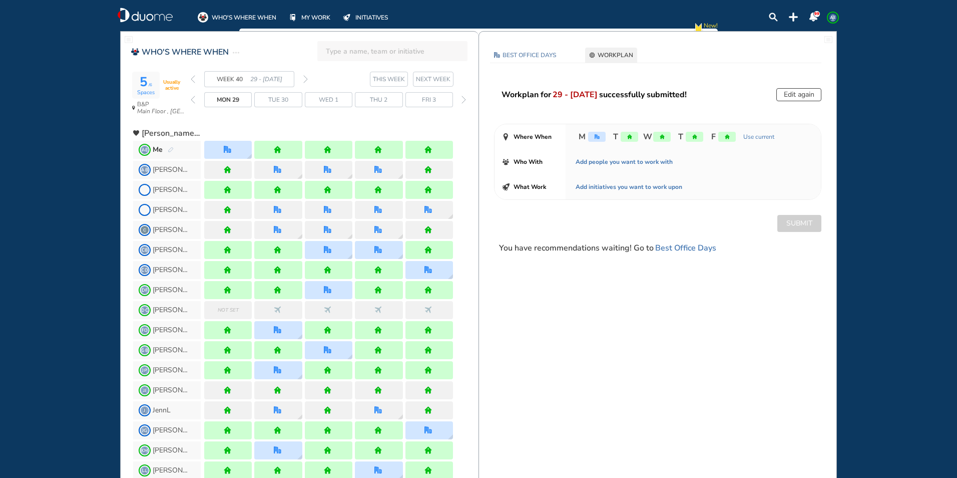
click at [306, 78] on img "forward week" at bounding box center [305, 79] width 5 height 8
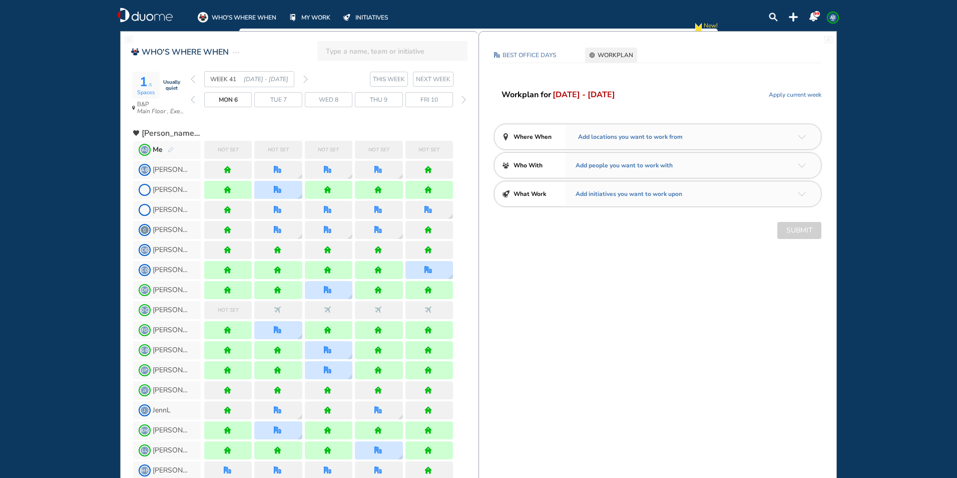
click at [800, 91] on span "Apply current week" at bounding box center [795, 95] width 53 height 10
click at [802, 137] on img "arrow-down-a5b4c4" at bounding box center [802, 137] width 8 height 5
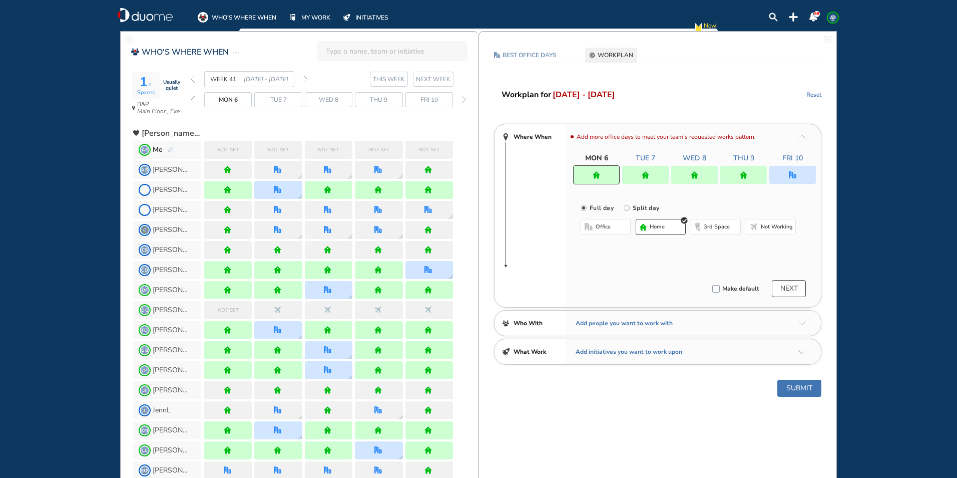
click at [751, 174] on div at bounding box center [744, 175] width 47 height 18
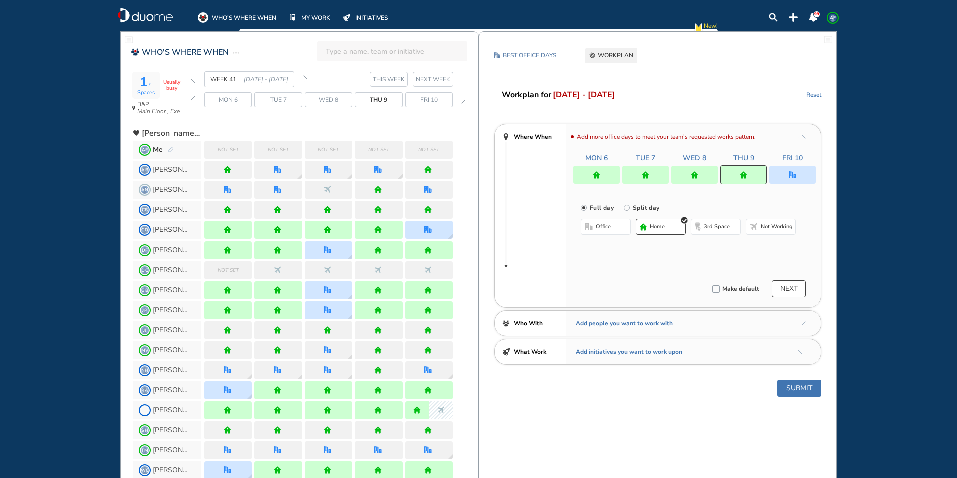
click at [618, 226] on button "office" at bounding box center [606, 227] width 50 height 16
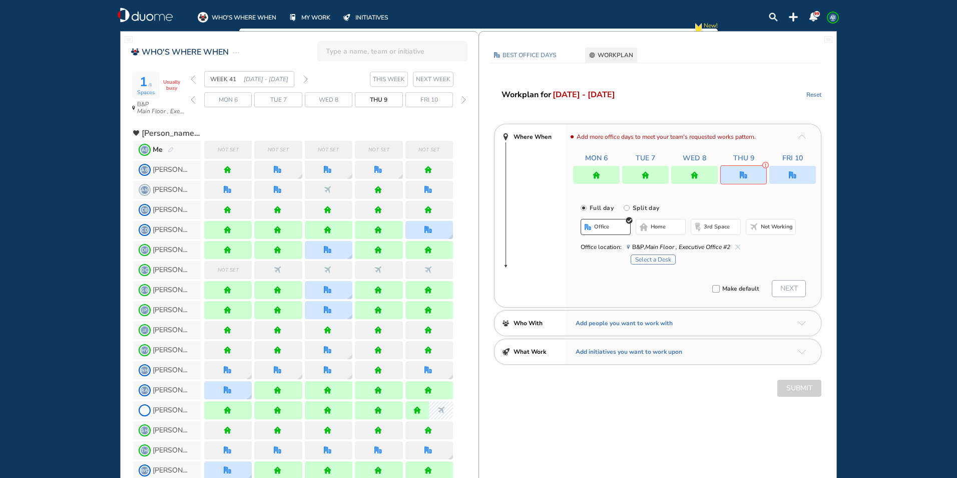
click at [792, 165] on div "Mon 6 Tue 7 Wed 8 Thu 9 Fri 10" at bounding box center [694, 168] width 243 height 31
click at [783, 177] on div at bounding box center [793, 175] width 47 height 18
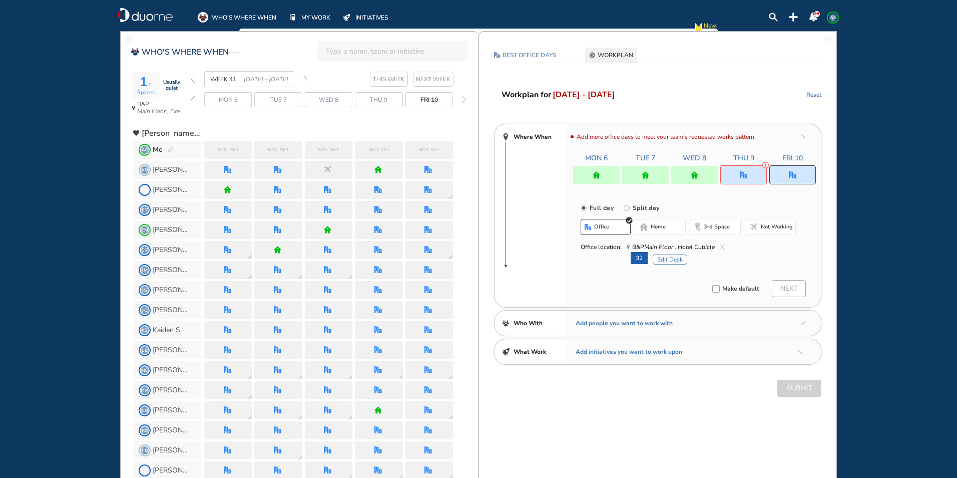
click at [642, 228] on img "home-bdbdbd" at bounding box center [644, 227] width 8 height 8
click at [610, 226] on span "office" at bounding box center [603, 227] width 15 height 8
click at [663, 258] on button "Edit Desk" at bounding box center [670, 259] width 35 height 10
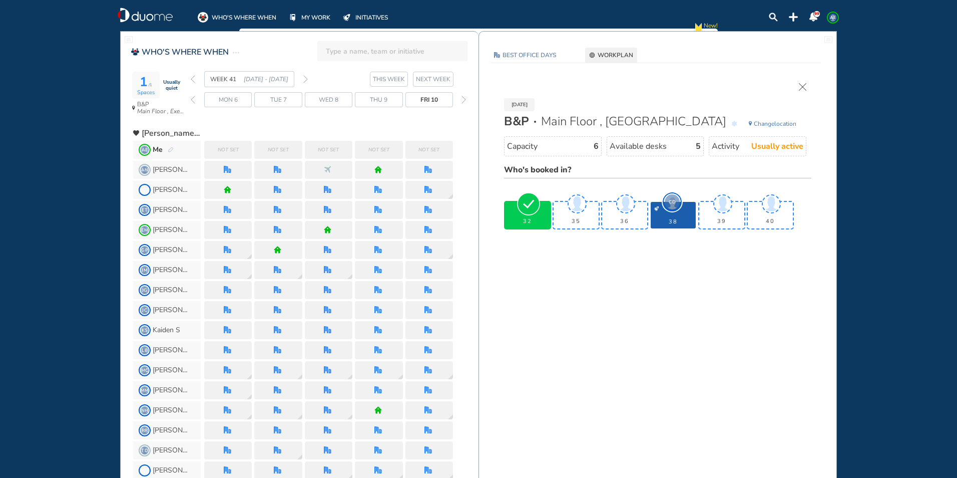
click at [802, 86] on img "cross-thin" at bounding box center [803, 87] width 8 height 8
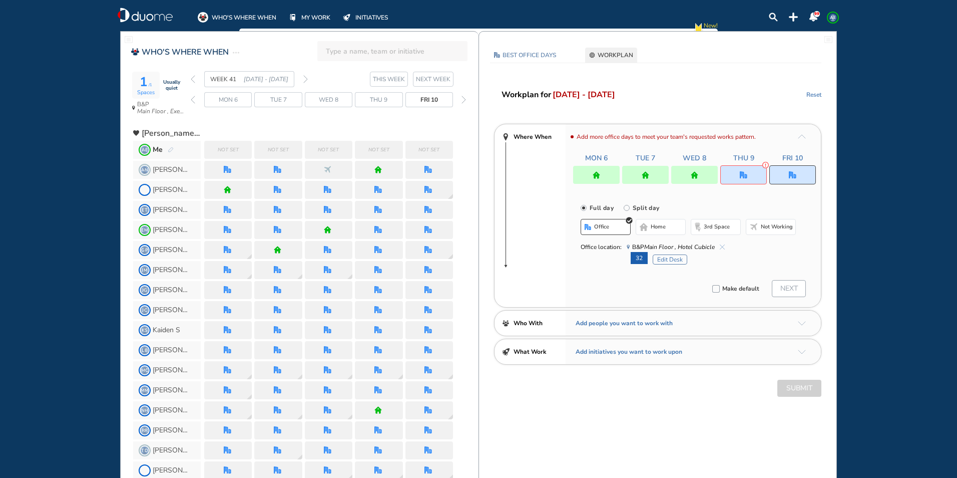
click at [745, 174] on img "office" at bounding box center [744, 175] width 8 height 8
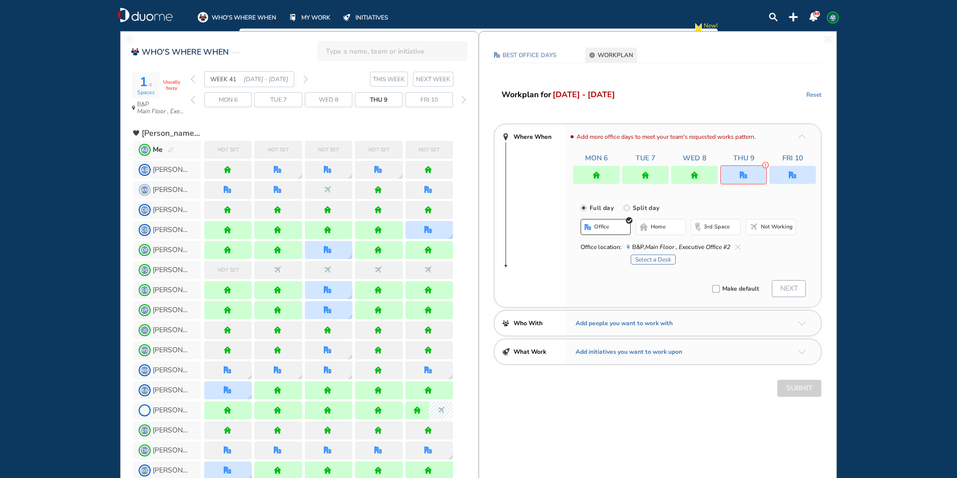
click at [662, 229] on span "home" at bounding box center [658, 227] width 15 height 8
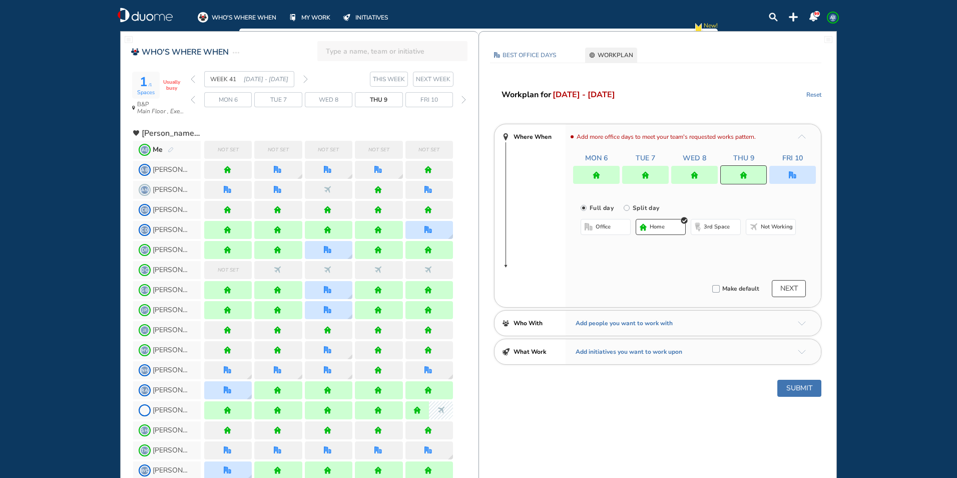
click at [799, 387] on button "Submit" at bounding box center [800, 388] width 44 height 17
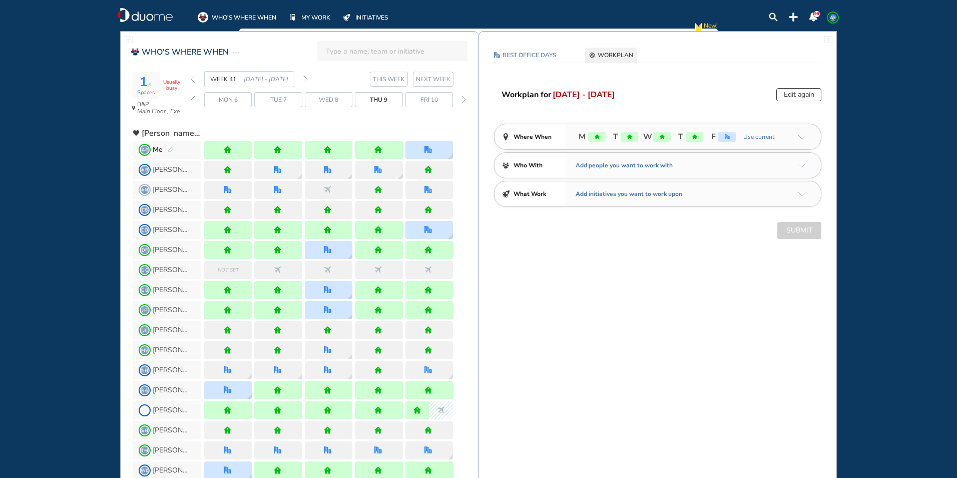
click at [306, 77] on img "forward week" at bounding box center [305, 79] width 5 height 8
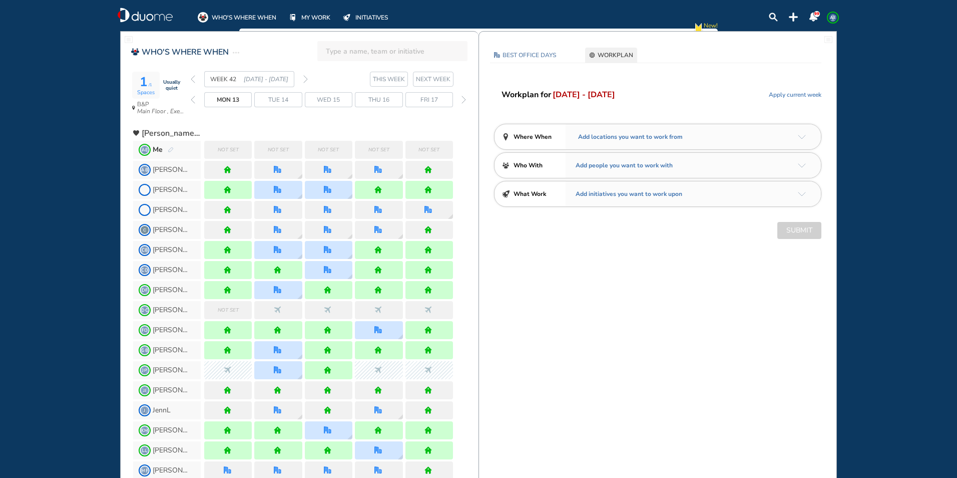
click at [789, 97] on span "Apply current week" at bounding box center [795, 95] width 53 height 10
click at [807, 138] on div "M T W T F" at bounding box center [693, 136] width 255 height 25
click at [802, 137] on img "arrow-down-a5b4c4" at bounding box center [802, 137] width 8 height 5
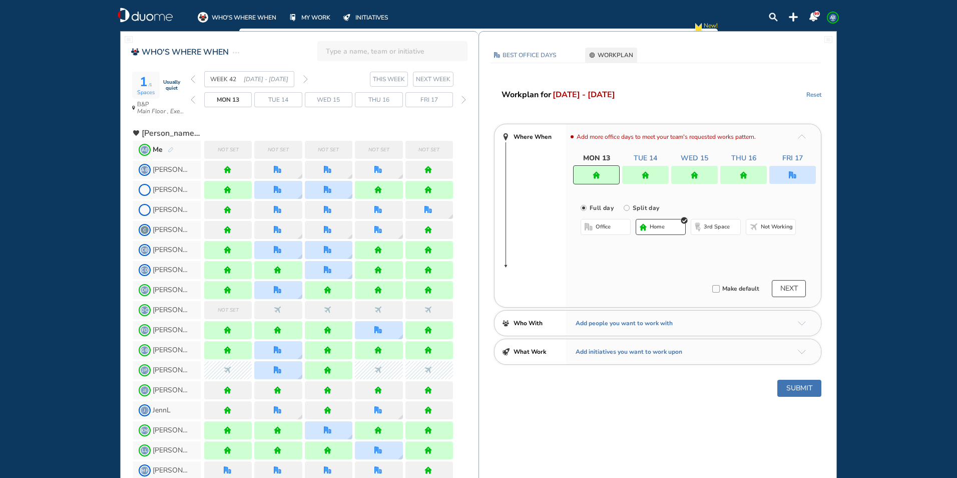
drag, startPoint x: 611, startPoint y: 179, endPoint x: 658, endPoint y: 239, distance: 76.3
click at [610, 179] on div at bounding box center [596, 174] width 47 height 19
click at [659, 227] on span "home" at bounding box center [657, 227] width 15 height 8
drag, startPoint x: 647, startPoint y: 173, endPoint x: 660, endPoint y: 217, distance: 46.4
click at [647, 173] on img "home" at bounding box center [646, 175] width 8 height 8
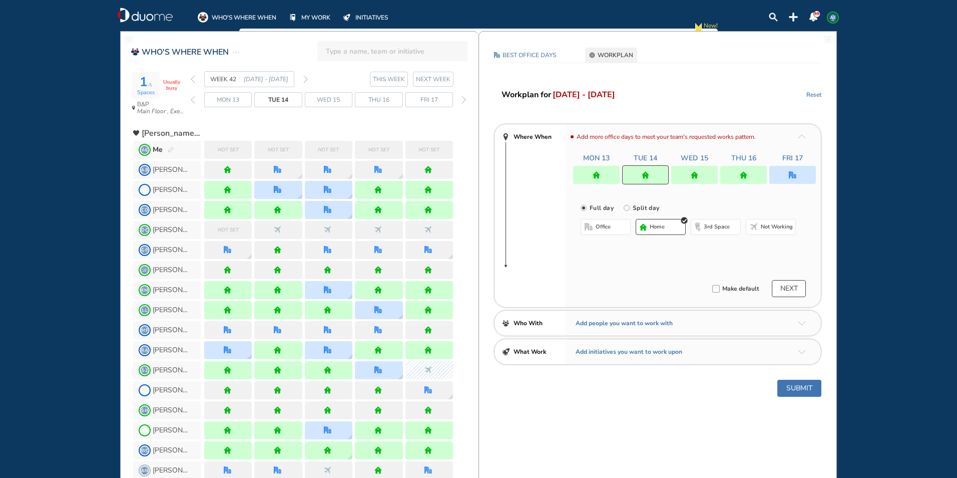
click at [663, 224] on span "home" at bounding box center [657, 227] width 15 height 8
click at [688, 172] on div at bounding box center [695, 175] width 47 height 18
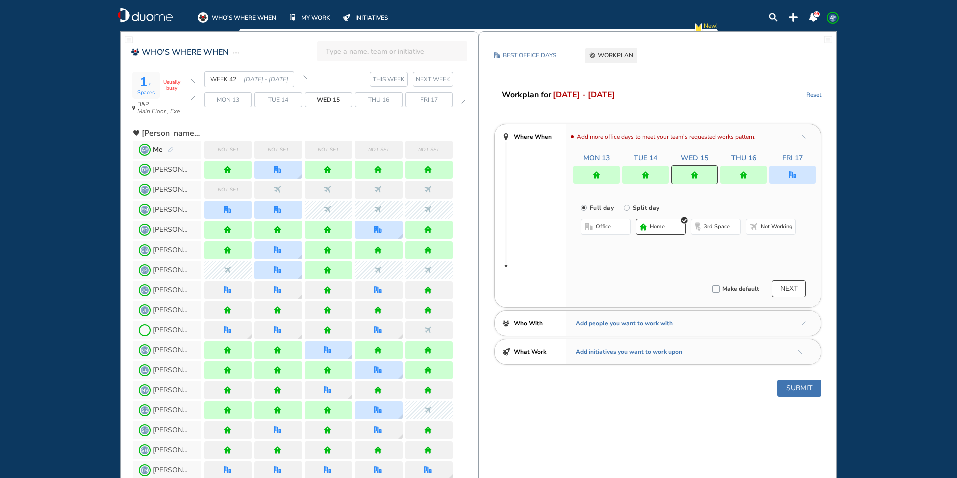
click at [665, 225] on span "home" at bounding box center [657, 227] width 15 height 8
click at [743, 174] on img "home" at bounding box center [744, 175] width 8 height 8
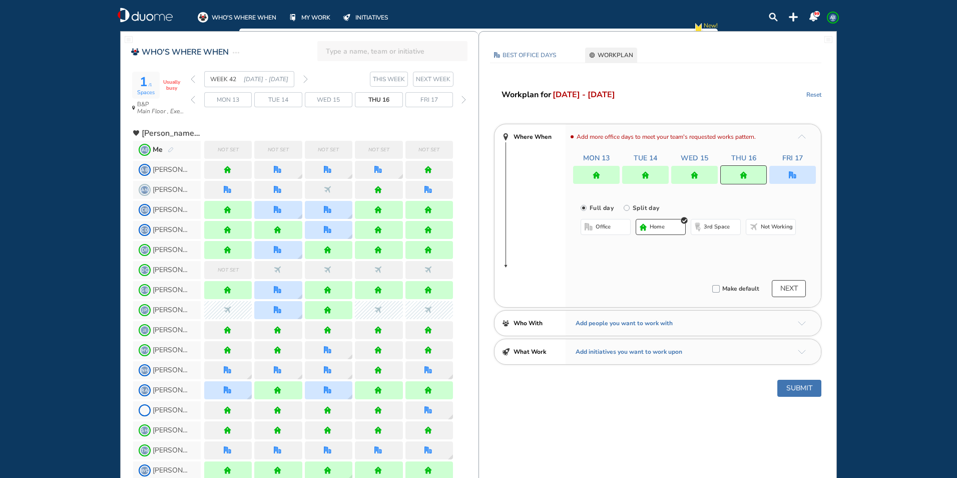
click at [617, 226] on button "office" at bounding box center [606, 227] width 50 height 16
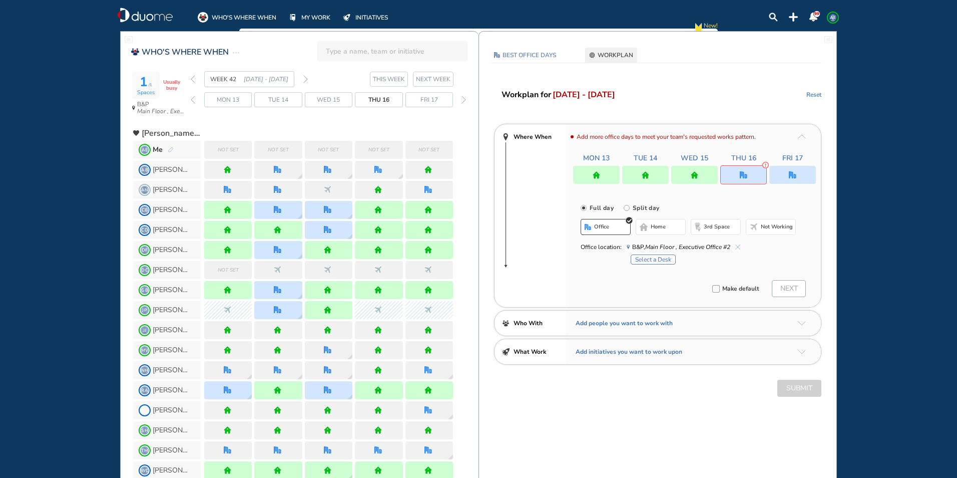
click at [653, 228] on span "home" at bounding box center [658, 227] width 15 height 8
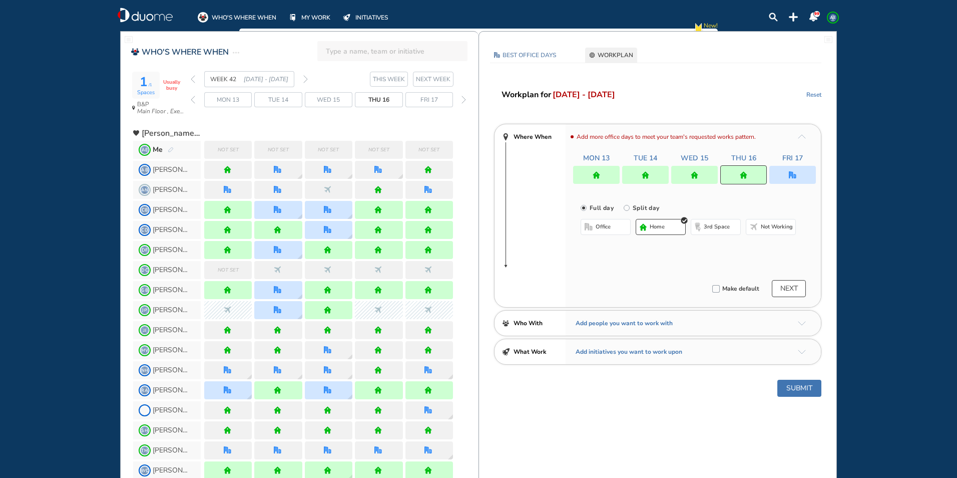
drag, startPoint x: 668, startPoint y: 226, endPoint x: 666, endPoint y: 202, distance: 23.6
click at [668, 226] on button "home" at bounding box center [661, 227] width 50 height 16
click at [689, 180] on div at bounding box center [695, 175] width 47 height 18
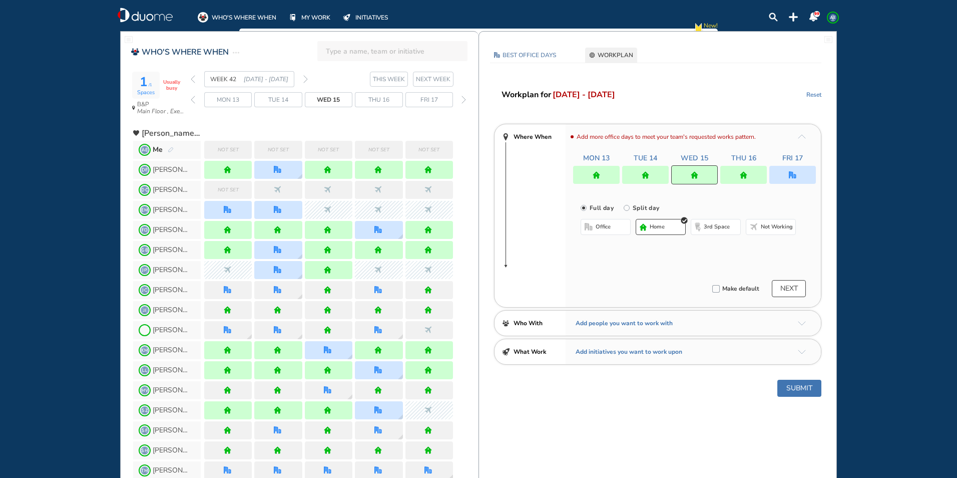
click at [617, 227] on button "office" at bounding box center [606, 227] width 50 height 16
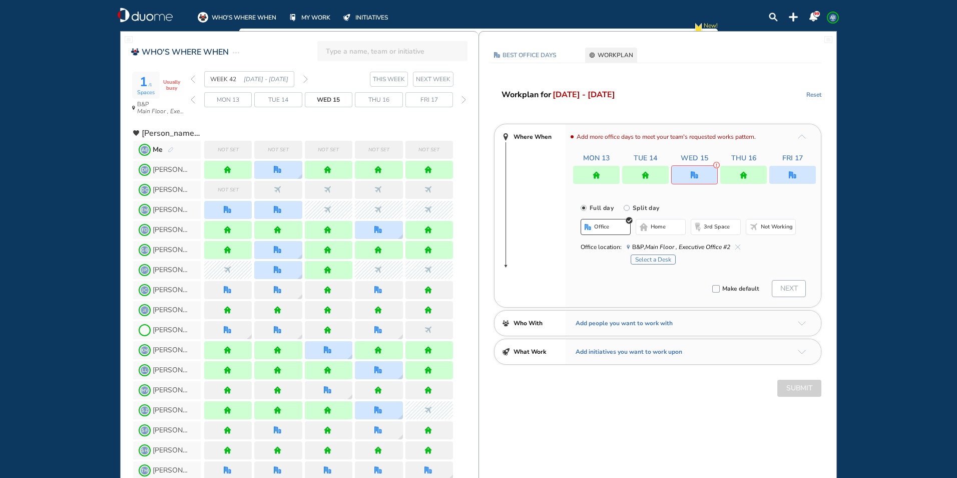
click at [652, 227] on span "home" at bounding box center [658, 227] width 15 height 8
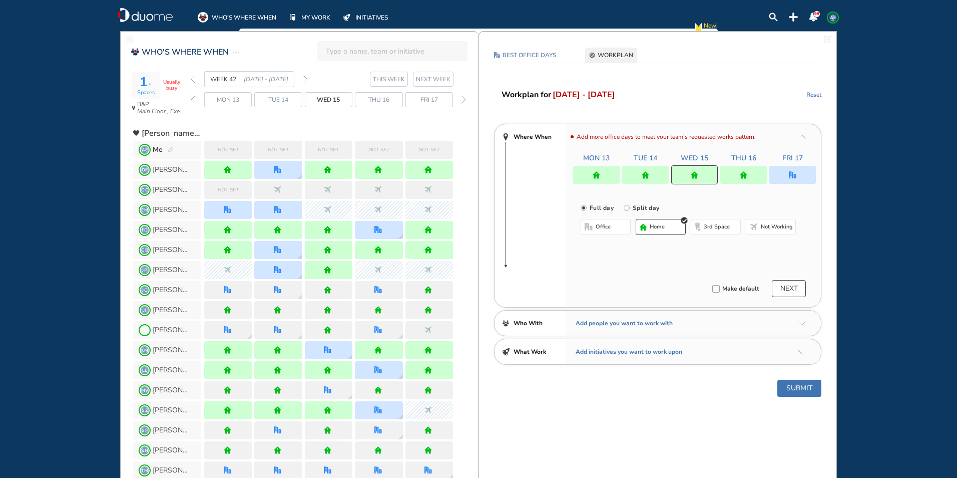
click at [791, 170] on div at bounding box center [793, 175] width 47 height 18
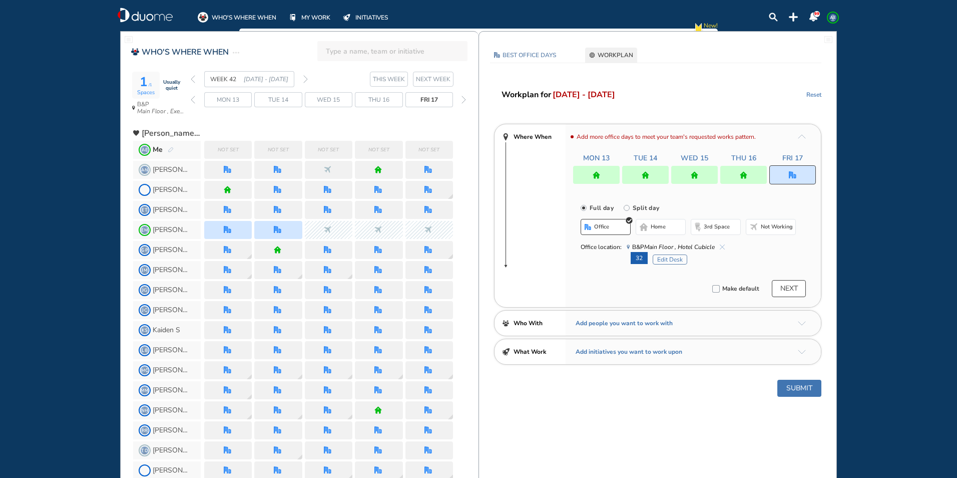
click at [616, 226] on button "office" at bounding box center [606, 227] width 50 height 16
click at [663, 262] on button "Edit Desk" at bounding box center [670, 259] width 35 height 10
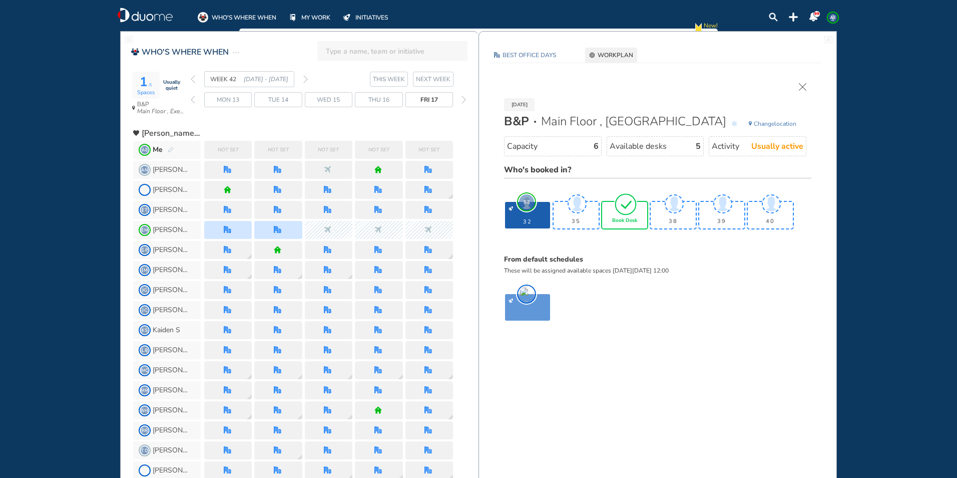
click at [627, 214] on img "tick-rounded-outline" at bounding box center [625, 204] width 23 height 24
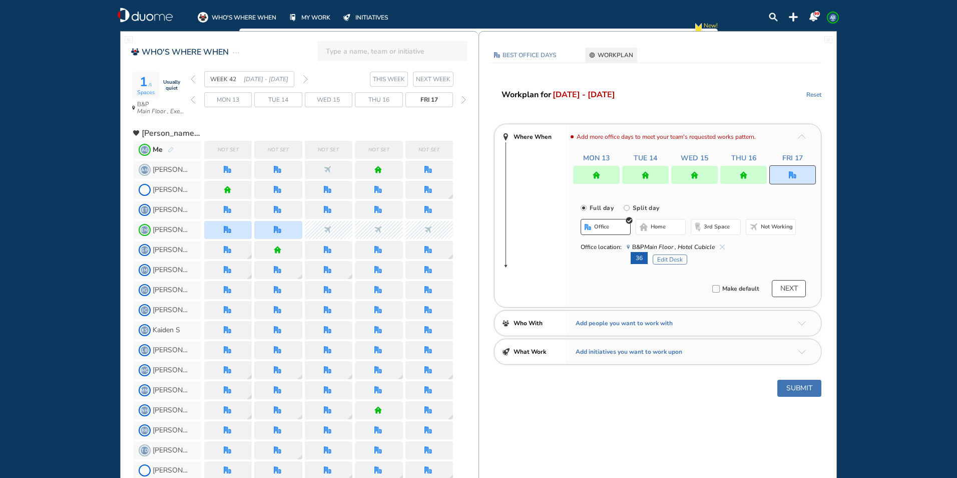
click at [786, 388] on button "Submit" at bounding box center [800, 388] width 44 height 17
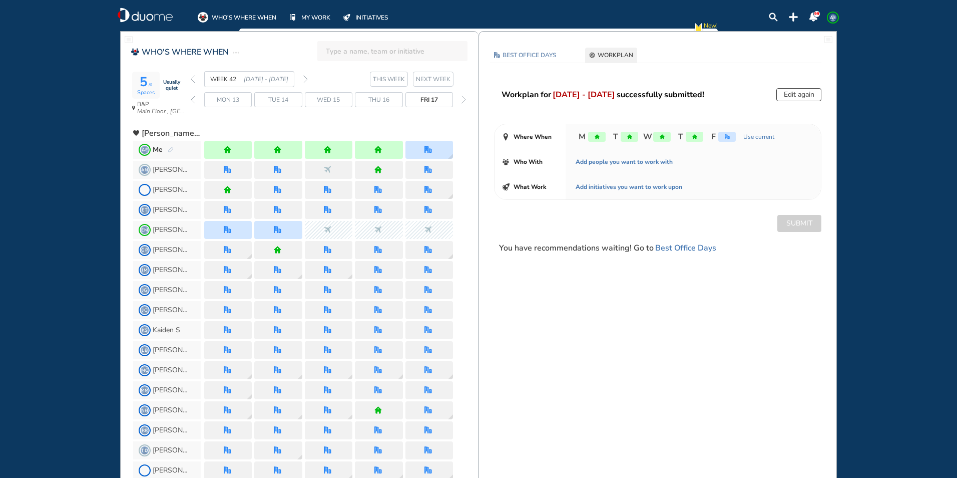
click at [191, 79] on img "back week" at bounding box center [193, 79] width 5 height 8
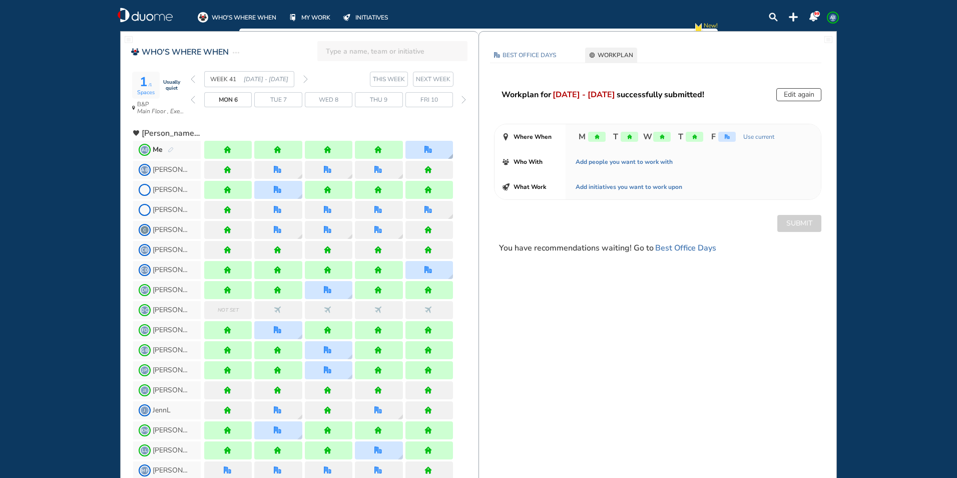
click at [444, 148] on div at bounding box center [430, 150] width 48 height 18
click at [307, 79] on img "forward week" at bounding box center [305, 79] width 5 height 8
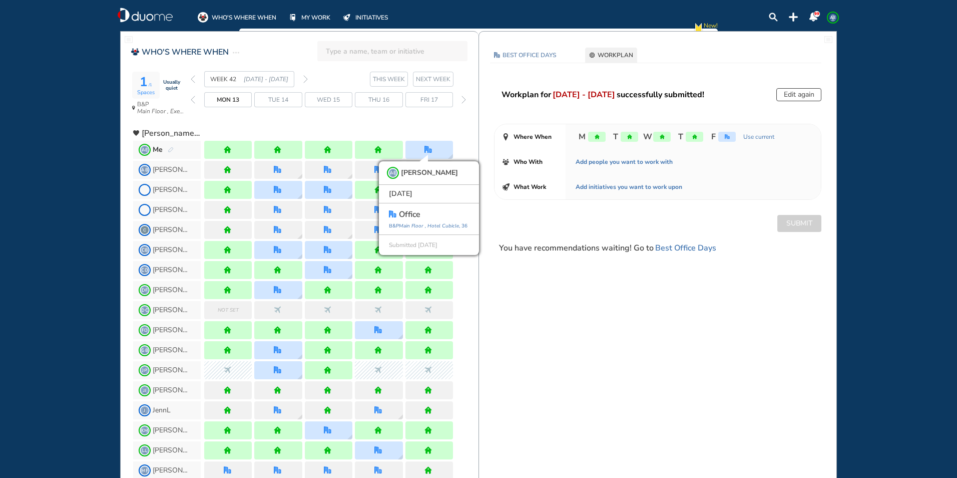
click at [501, 196] on div "What Work Add initiatives you want to work upon" at bounding box center [658, 186] width 327 height 25
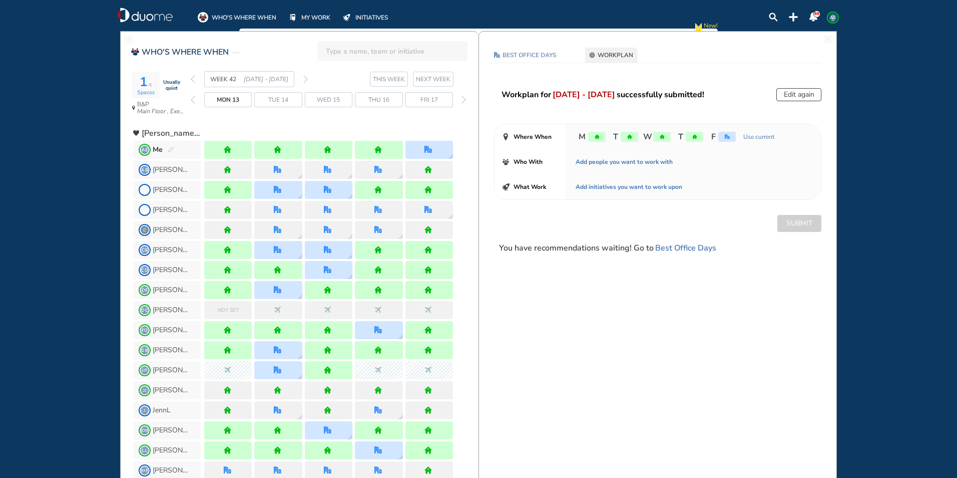
click at [305, 80] on img "forward week" at bounding box center [305, 79] width 5 height 8
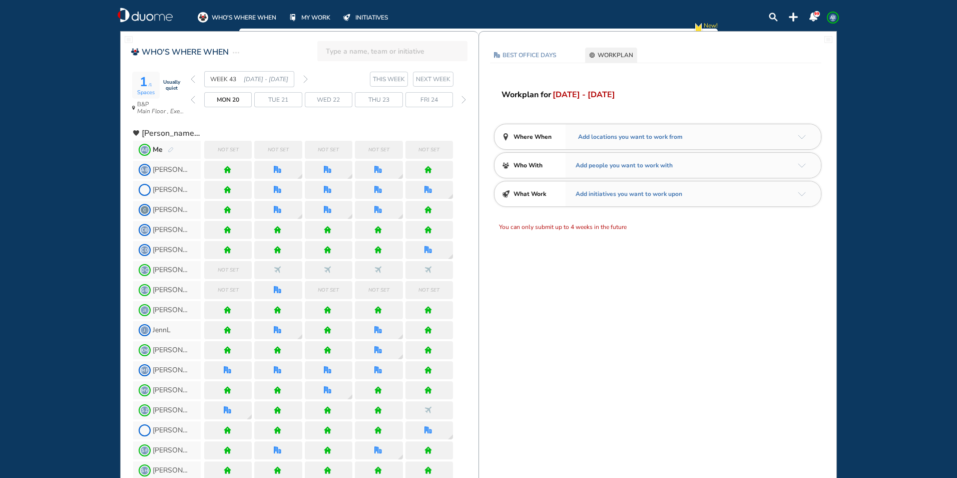
click at [803, 137] on img "arrow-down-a5b4c4" at bounding box center [802, 137] width 8 height 5
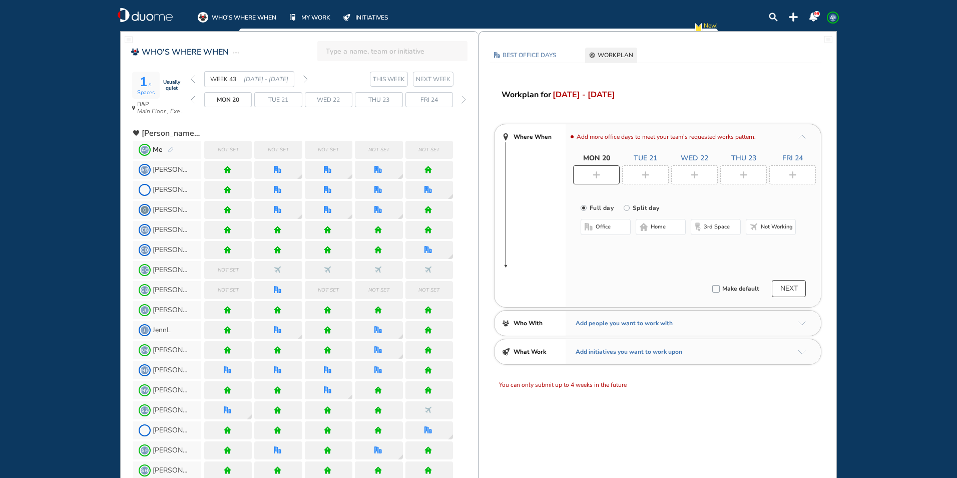
click at [591, 171] on div at bounding box center [596, 174] width 47 height 19
click at [653, 228] on span "home" at bounding box center [658, 227] width 15 height 8
drag, startPoint x: 638, startPoint y: 174, endPoint x: 630, endPoint y: 204, distance: 31.1
click at [638, 174] on div at bounding box center [645, 174] width 47 height 19
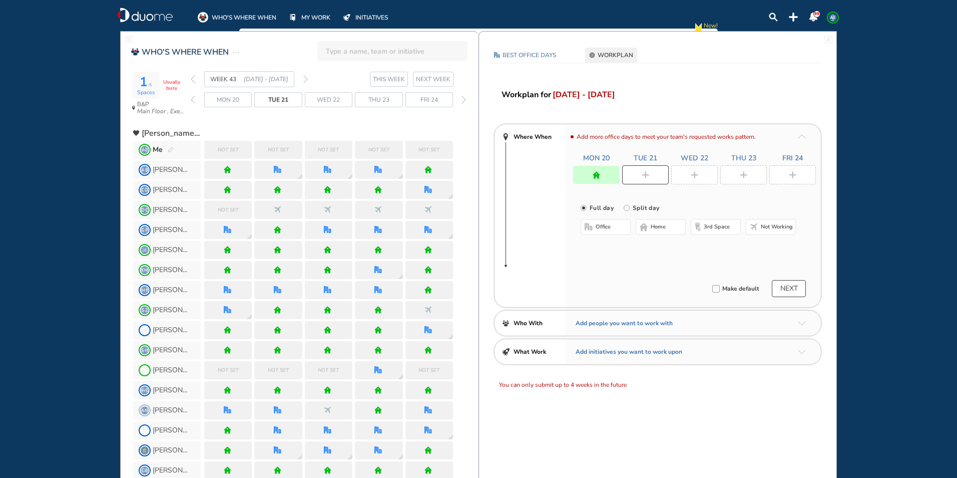
drag, startPoint x: 651, startPoint y: 225, endPoint x: 657, endPoint y: 214, distance: 12.4
click at [651, 225] on button "home" at bounding box center [661, 227] width 50 height 16
click at [688, 174] on div at bounding box center [695, 174] width 47 height 19
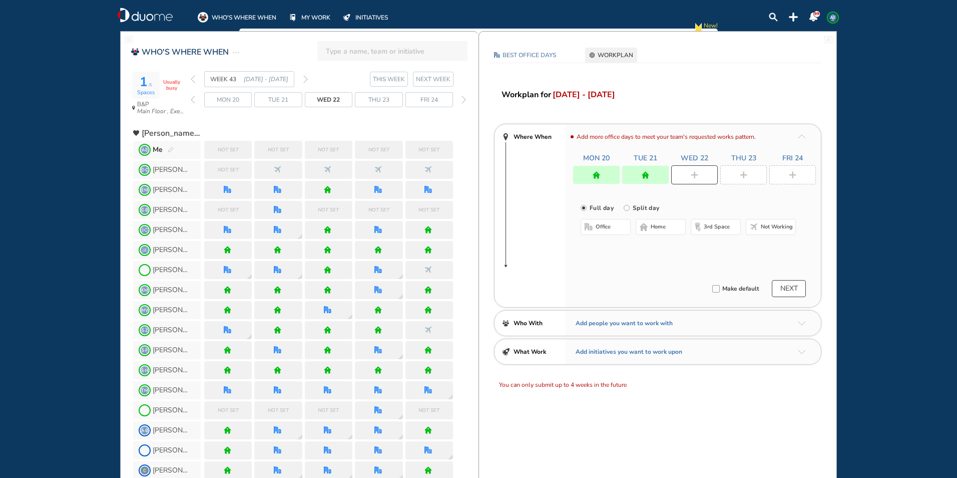
drag, startPoint x: 657, startPoint y: 228, endPoint x: 752, endPoint y: 171, distance: 111.0
click at [657, 229] on span "home" at bounding box center [658, 227] width 15 height 8
click at [751, 171] on div at bounding box center [744, 174] width 47 height 19
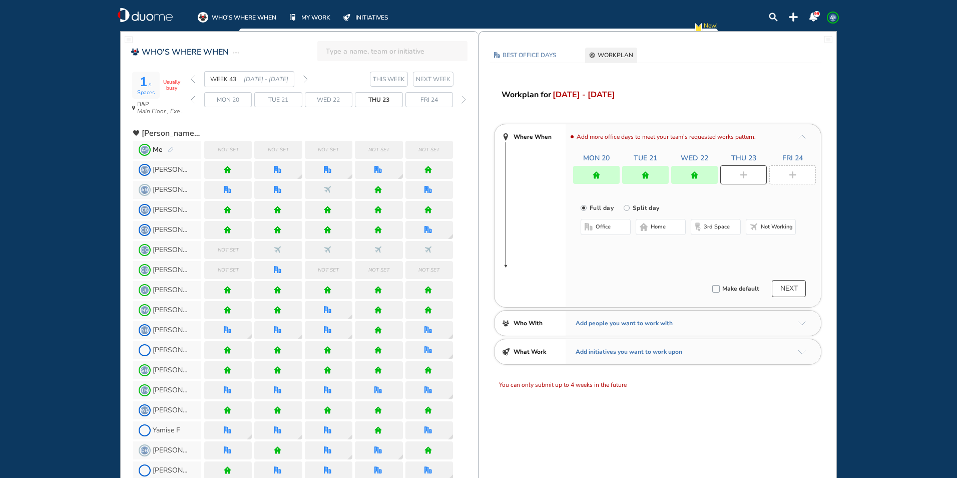
click at [609, 225] on span "office" at bounding box center [603, 227] width 15 height 8
click at [652, 227] on span "home" at bounding box center [658, 227] width 15 height 8
click at [687, 175] on div at bounding box center [695, 175] width 47 height 18
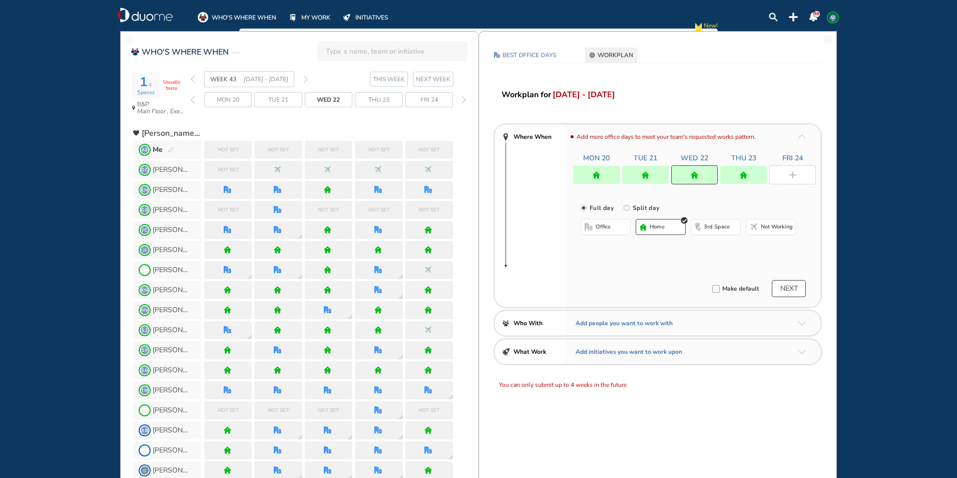
click at [619, 228] on button "office" at bounding box center [606, 227] width 50 height 16
drag, startPoint x: 648, startPoint y: 224, endPoint x: 682, endPoint y: 210, distance: 36.6
click at [649, 224] on button "home" at bounding box center [661, 227] width 50 height 16
click at [790, 173] on img "plus-rounded-bdbdbd" at bounding box center [793, 175] width 8 height 8
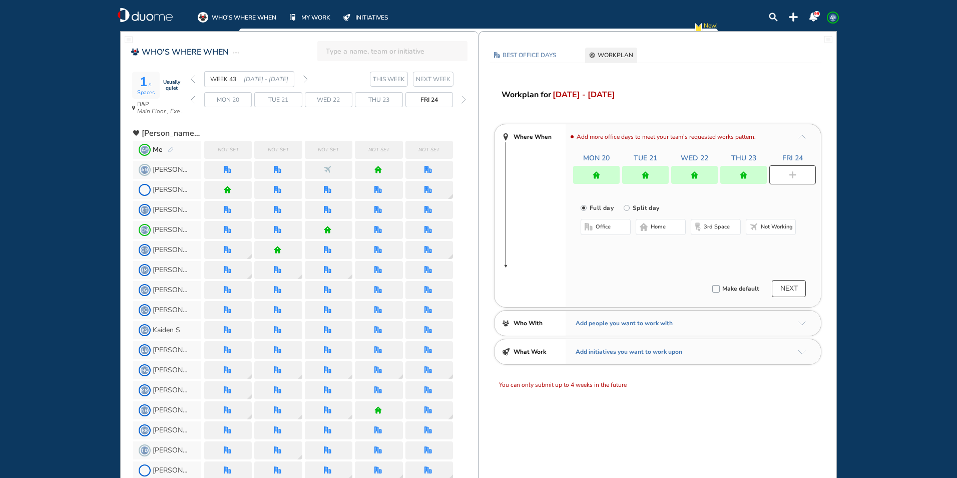
click at [619, 228] on button "office" at bounding box center [606, 227] width 50 height 16
